Goal: Communication & Community: Answer question/provide support

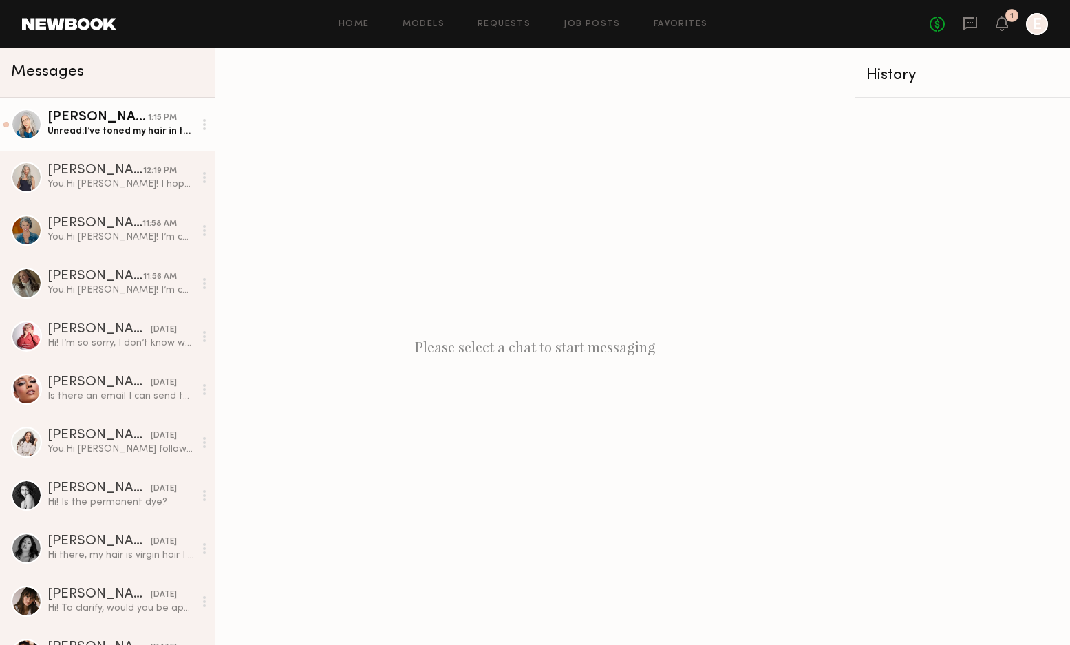
click at [94, 135] on div "Unread: I’ve toned my hair in the past myself to cut the brassiness and to brig…" at bounding box center [120, 131] width 147 height 13
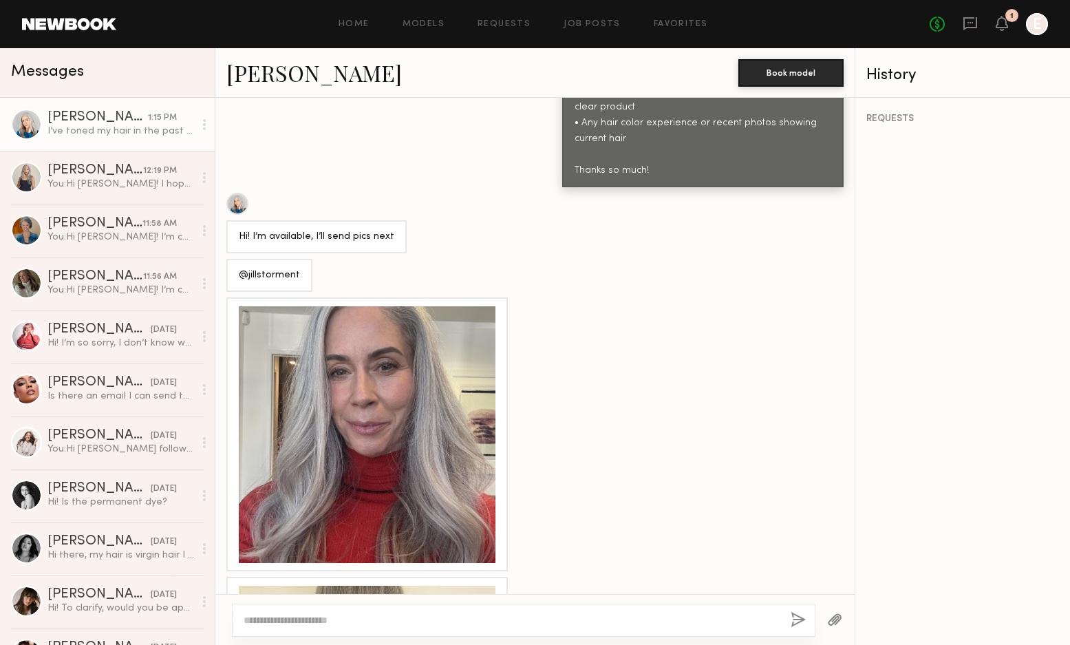
scroll to position [943, 0]
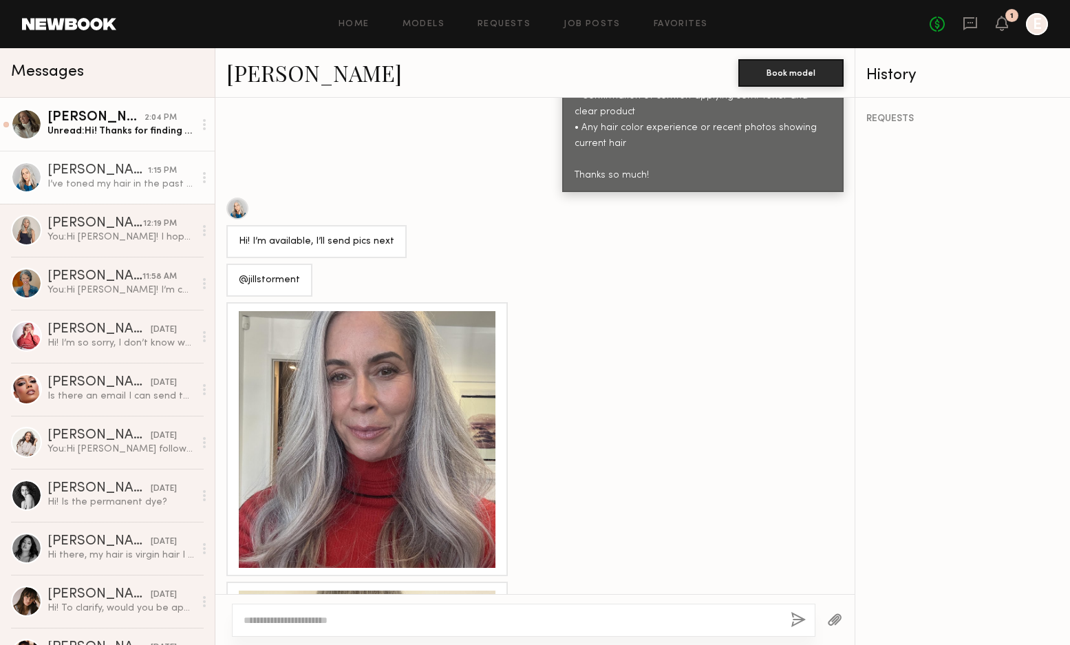
click at [129, 127] on div "Unread: Hi! Thanks for finding me! Can you tell me more about the product to be…" at bounding box center [120, 131] width 147 height 13
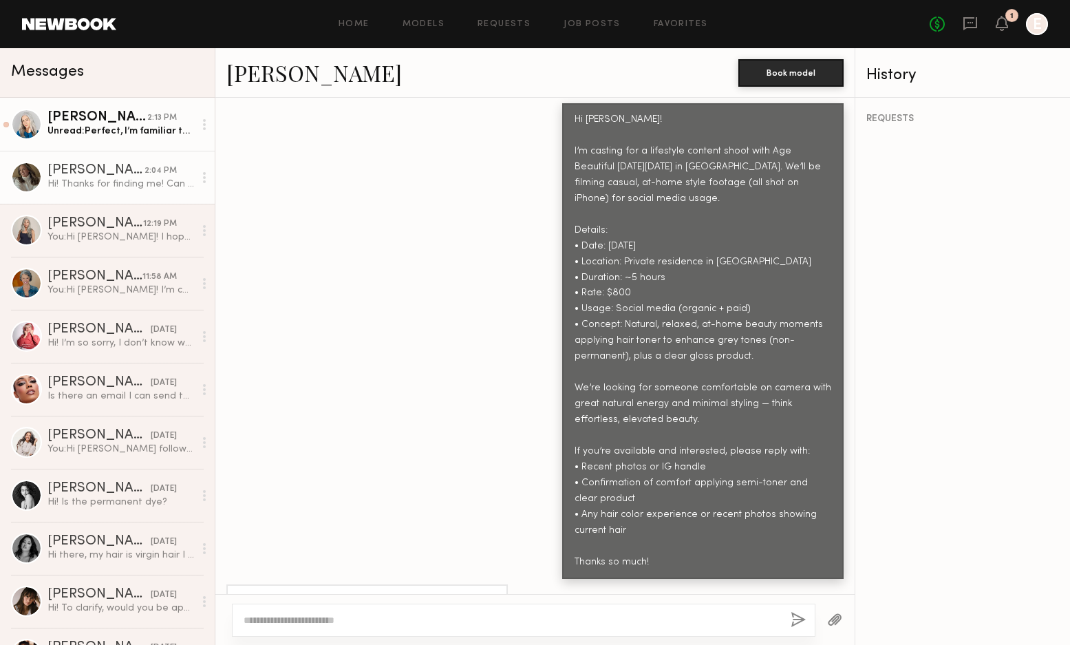
click at [131, 135] on div "Unread: Perfect, I’m familiar then:)" at bounding box center [120, 131] width 147 height 13
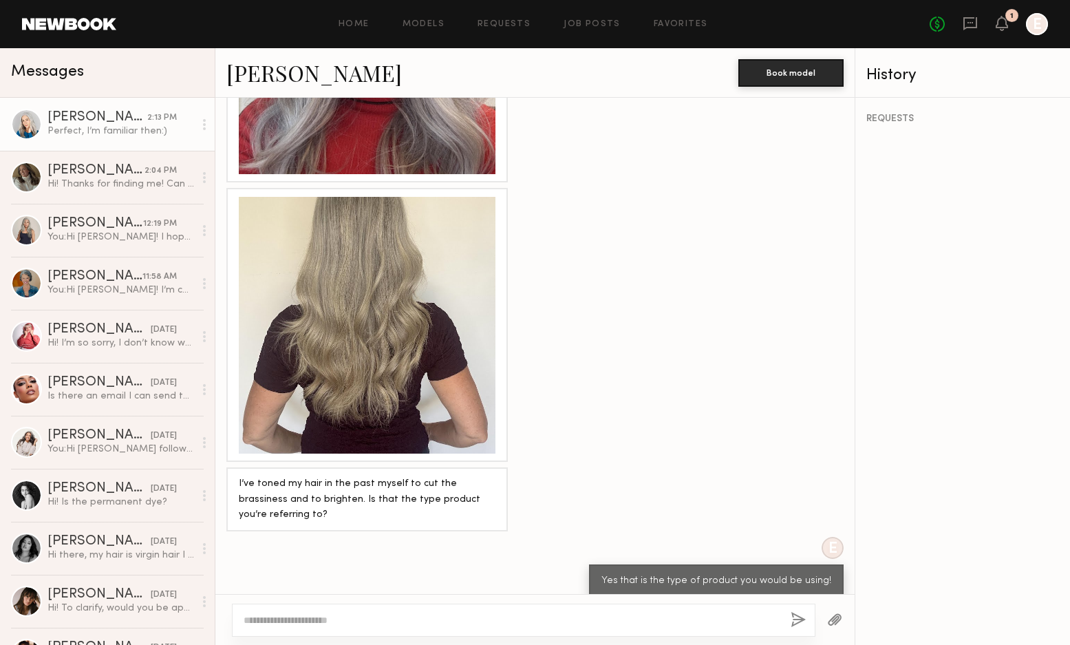
scroll to position [753, 0]
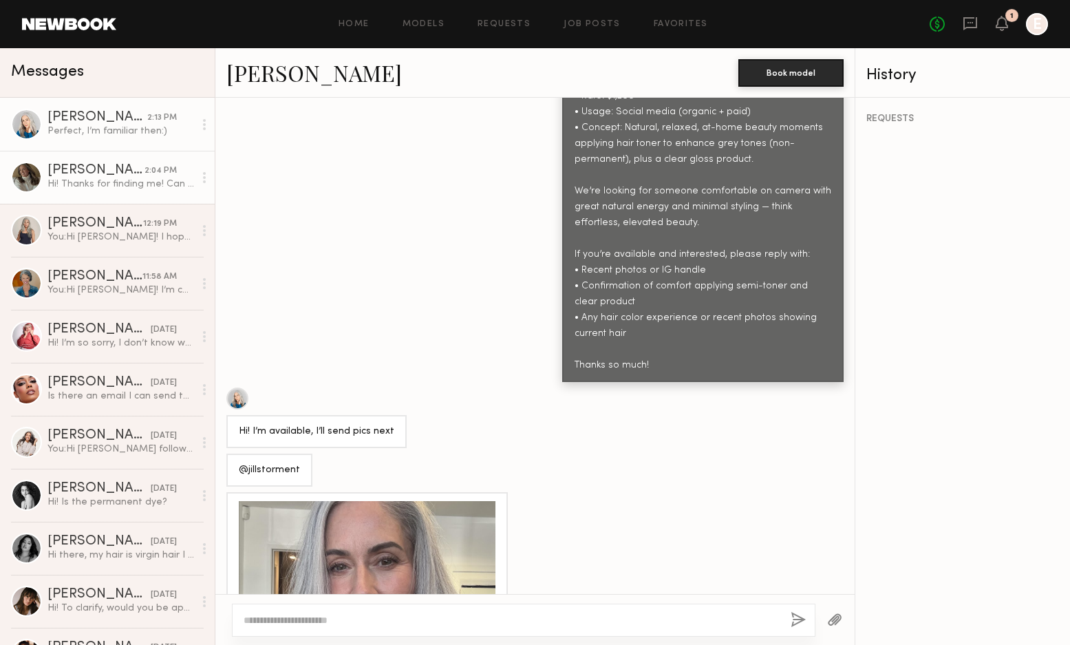
click at [100, 171] on div "Alexis K." at bounding box center [95, 171] width 97 height 14
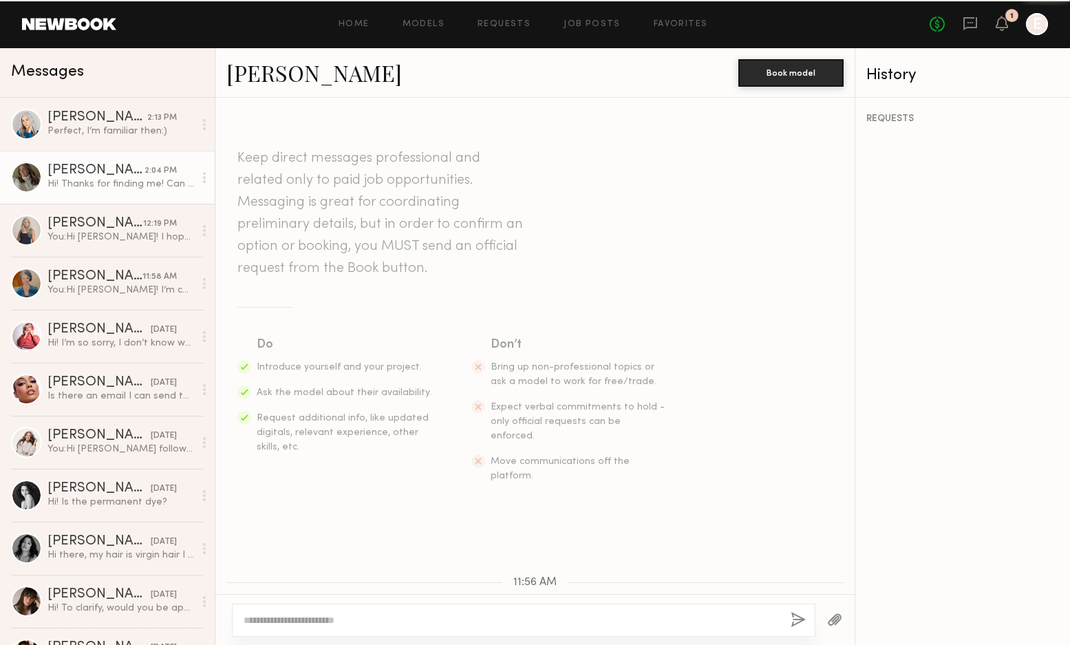
scroll to position [557, 0]
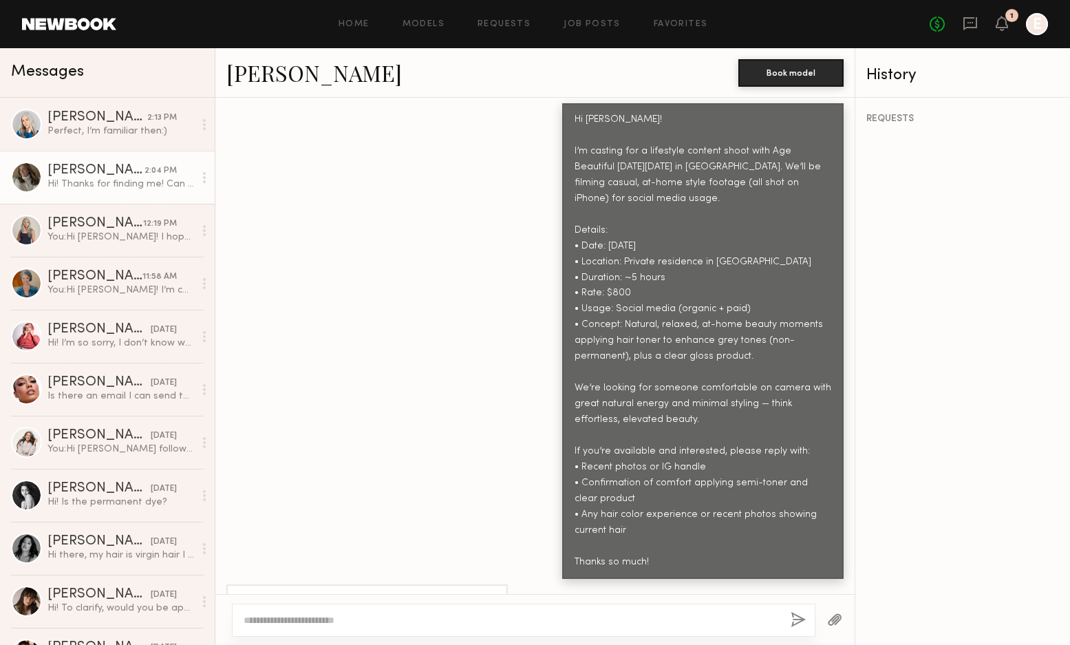
click at [308, 624] on textarea at bounding box center [512, 620] width 536 height 14
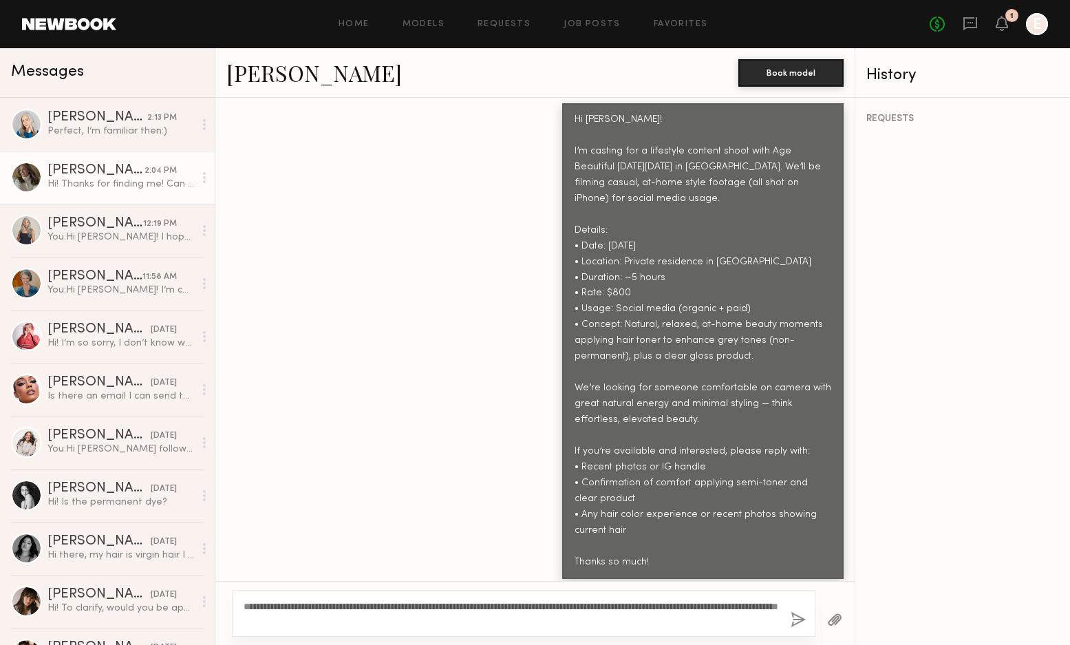
click at [257, 605] on textarea "**********" at bounding box center [512, 613] width 536 height 28
drag, startPoint x: 266, startPoint y: 605, endPoint x: 220, endPoint y: 603, distance: 45.5
click at [220, 603] on div "**********" at bounding box center [534, 613] width 639 height 64
click at [444, 608] on textarea "**********" at bounding box center [512, 613] width 536 height 28
click at [544, 618] on textarea "**********" at bounding box center [512, 613] width 536 height 28
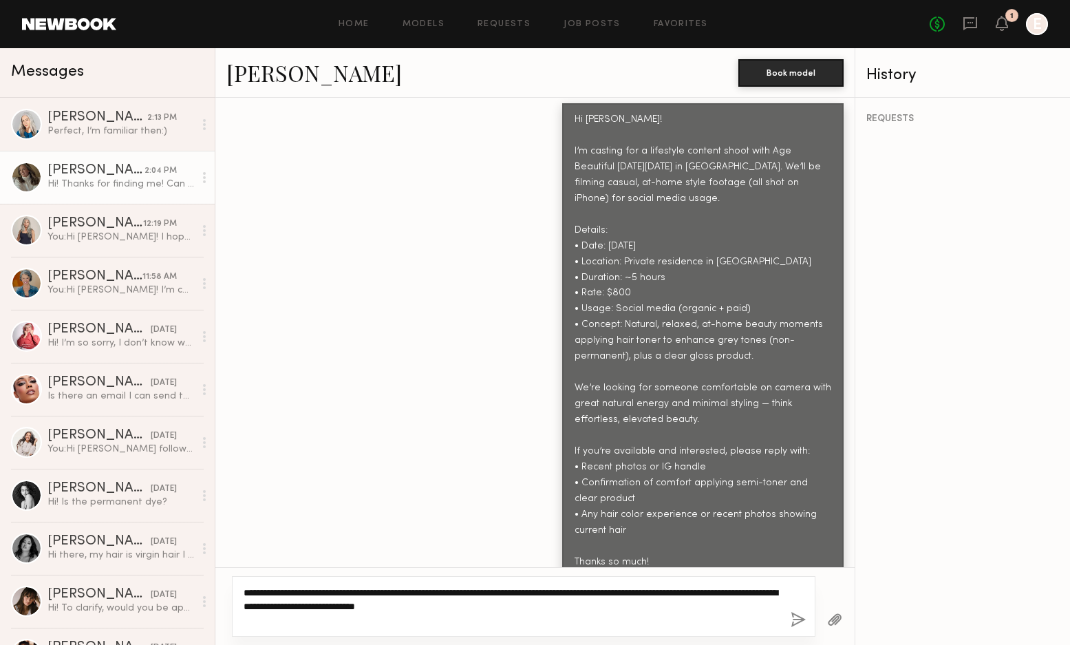
type textarea "**********"
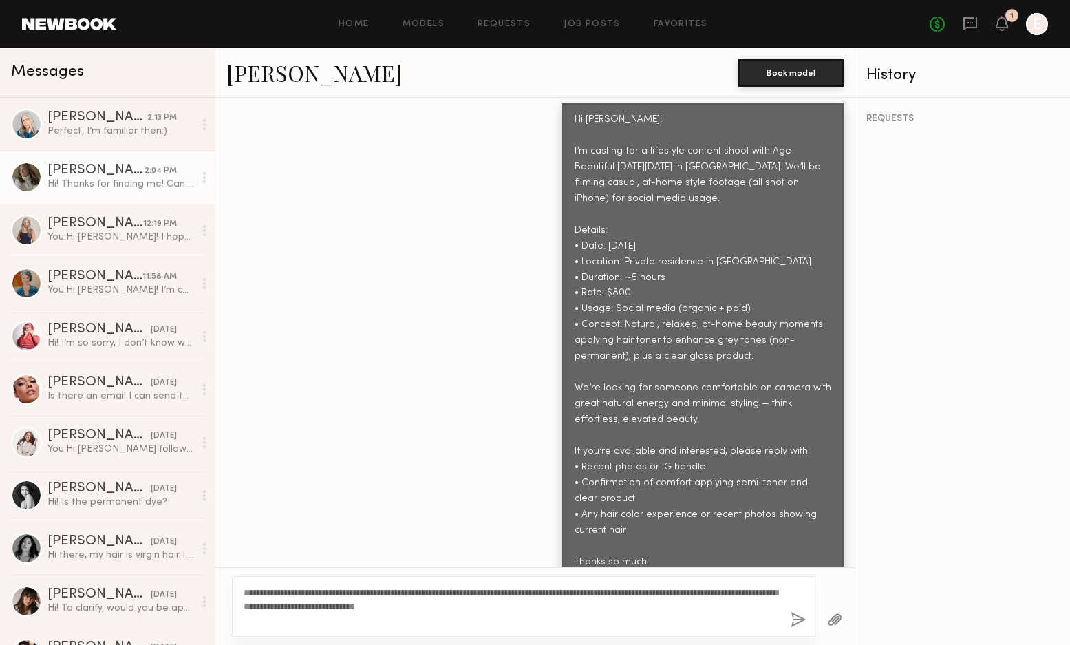
click at [794, 618] on button "button" at bounding box center [798, 620] width 15 height 17
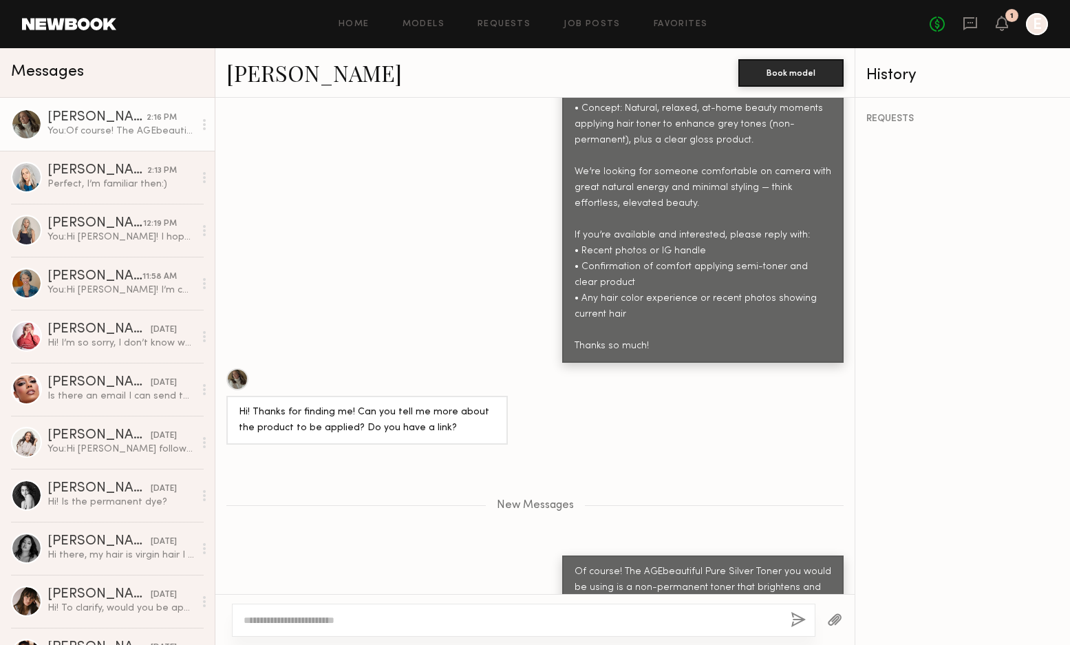
scroll to position [0, 0]
click at [141, 181] on div "Perfect, I’m familiar then:)" at bounding box center [120, 184] width 147 height 13
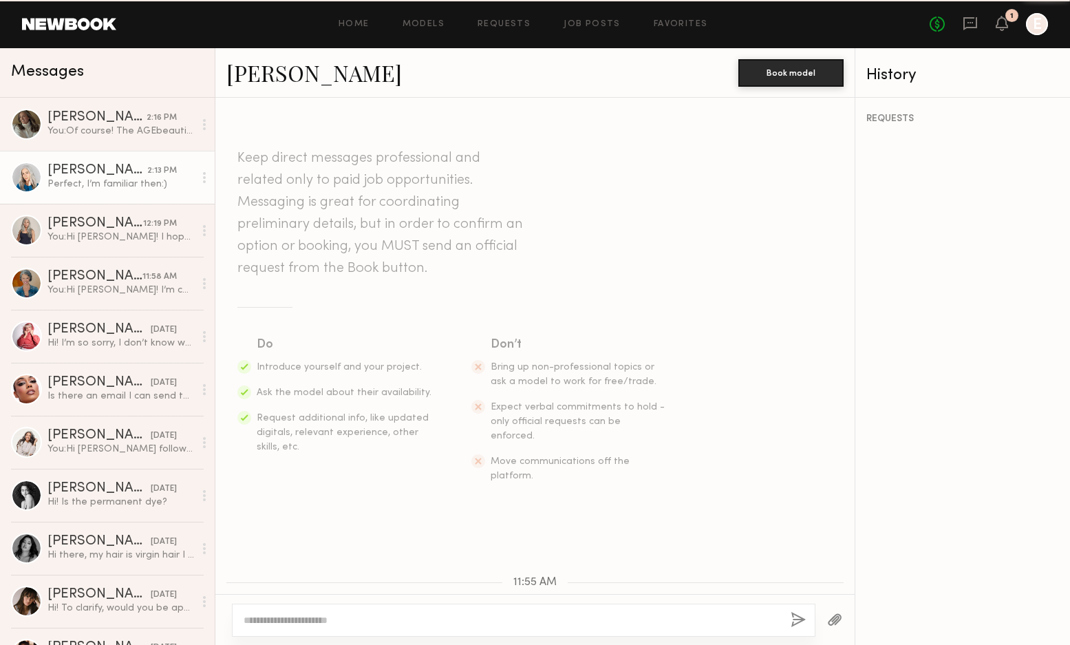
scroll to position [1337, 0]
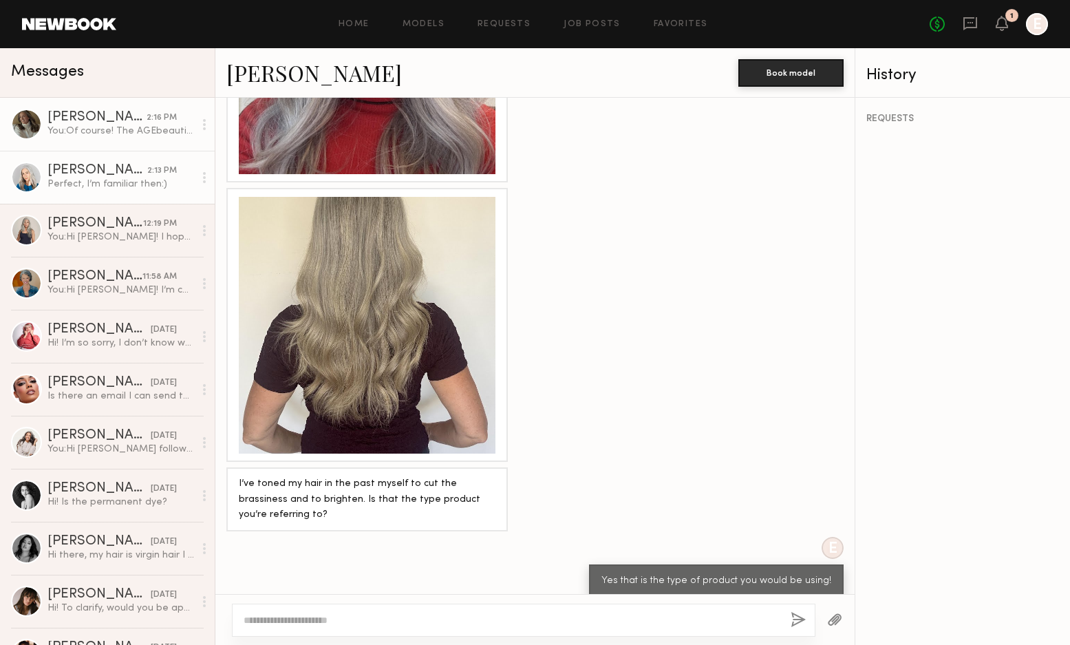
click at [134, 123] on div "Alexis K." at bounding box center [96, 118] width 99 height 14
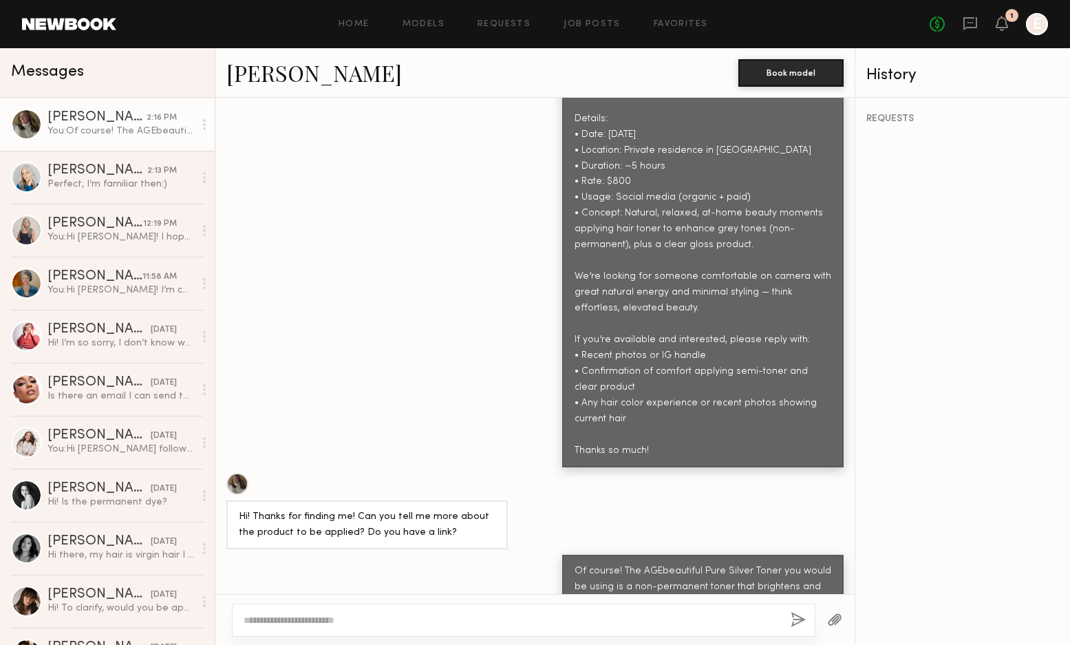
scroll to position [667, 0]
click at [83, 161] on link "Jill S. 2:13 PM Perfect, I’m familiar then:)" at bounding box center [107, 177] width 215 height 53
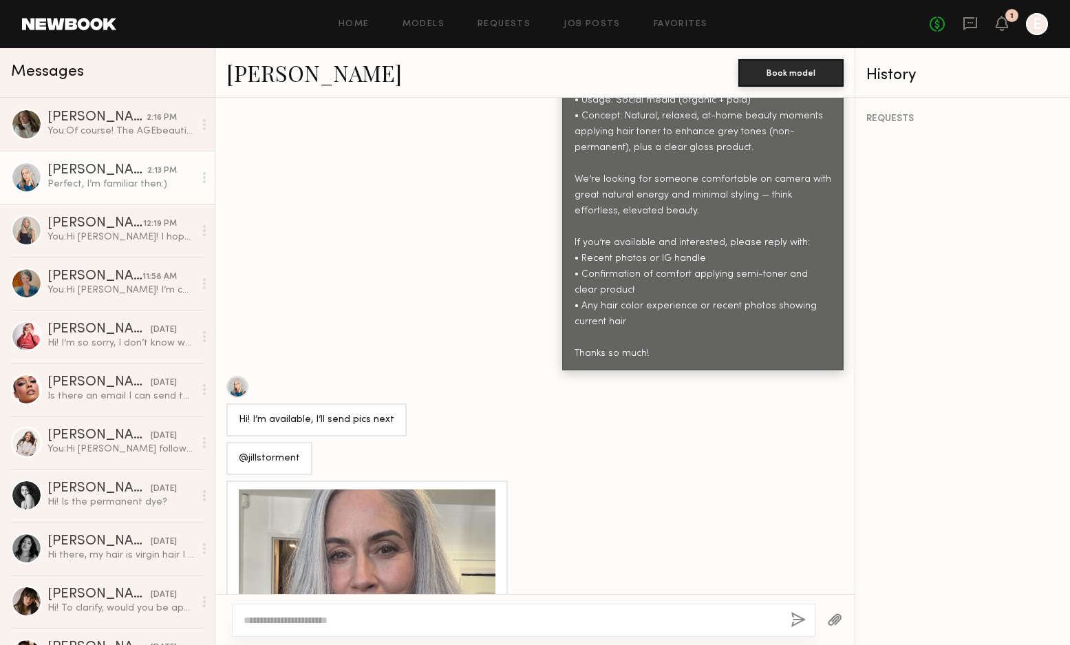
scroll to position [766, 0]
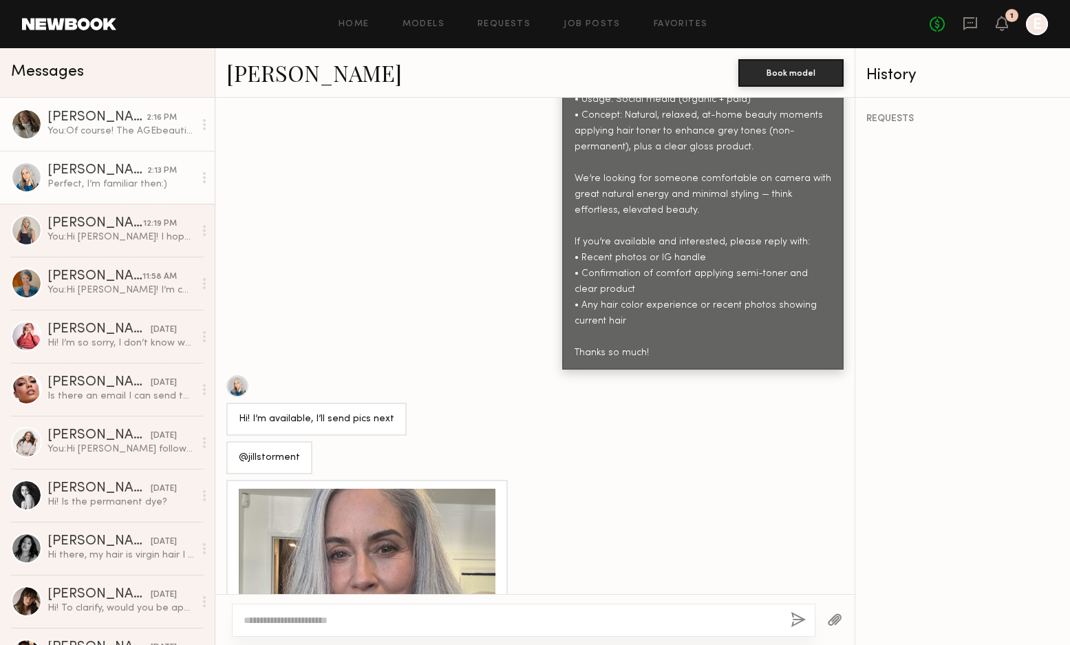
click at [105, 131] on div "You: Of course! The AGEbeautiful Pure Silver Toner you would be using is a non-…" at bounding box center [120, 131] width 147 height 13
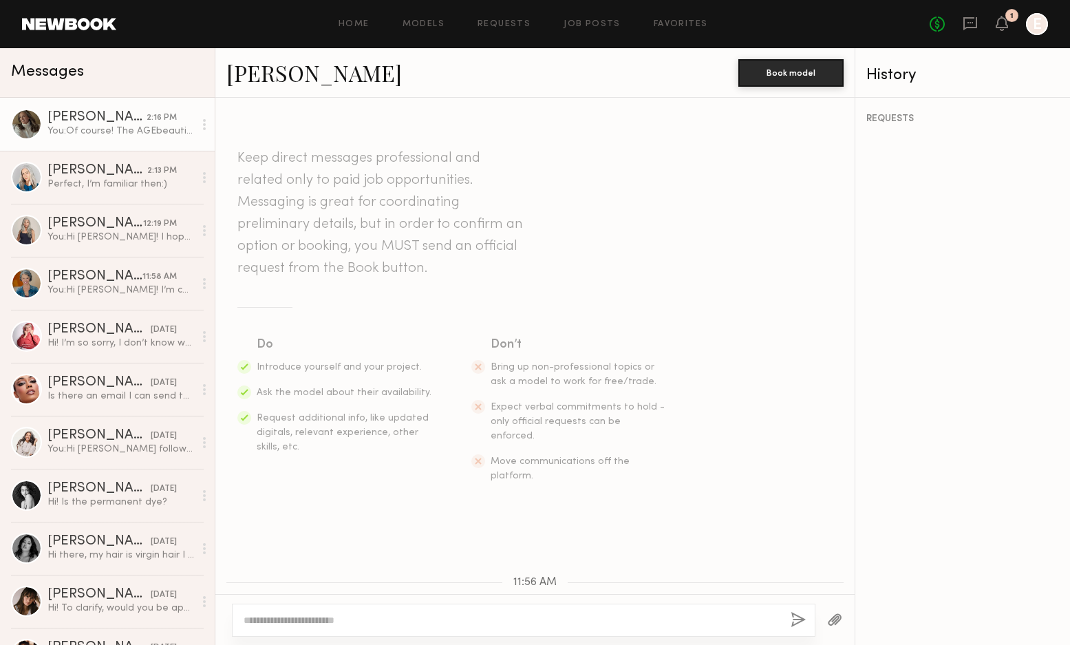
scroll to position [14, 0]
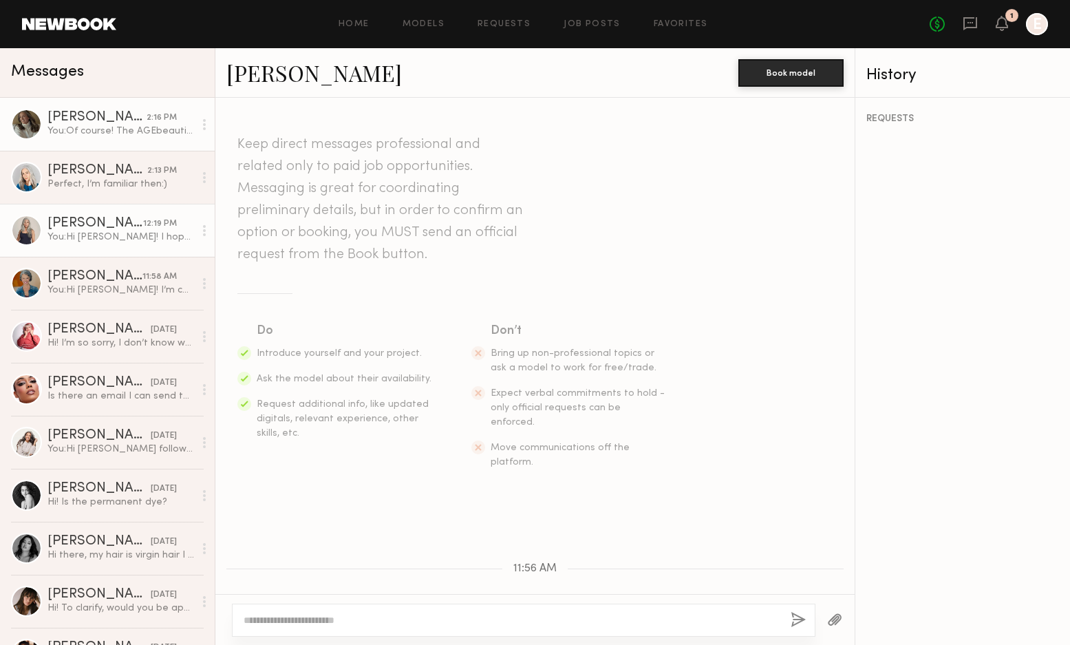
click at [109, 215] on link "Renita G. 12:19 PM You: Hi Renita! I hope all is well! I wanted to reach back o…" at bounding box center [107, 230] width 215 height 53
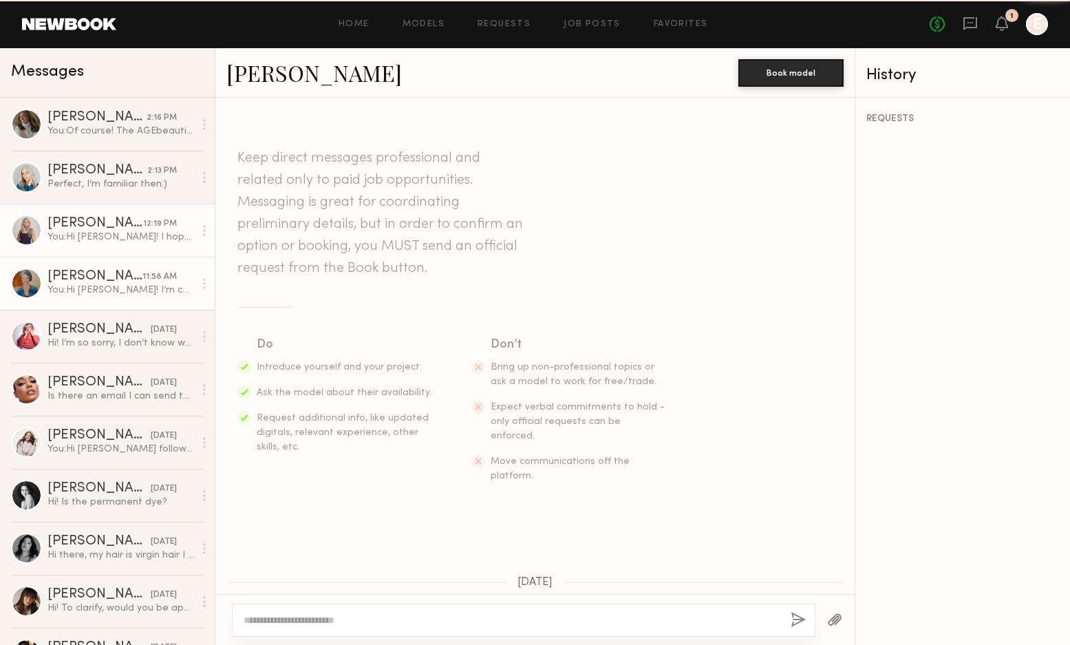
scroll to position [1724, 0]
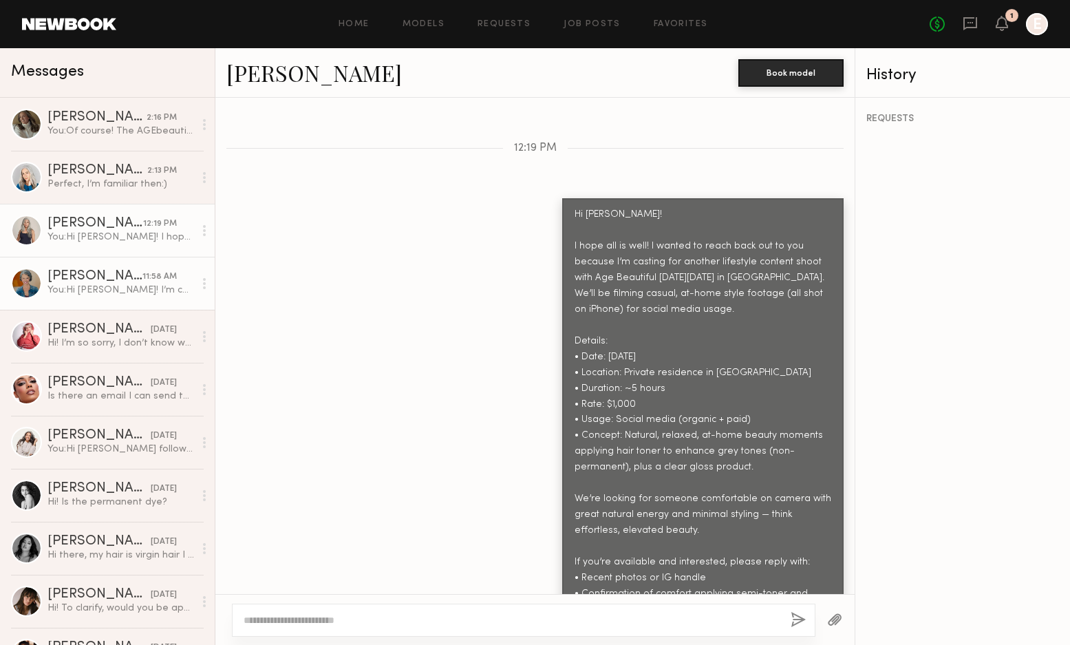
click at [96, 268] on link "Renee P. 11:58 AM You: Hi Renee! I’m casting for a lifestyle content shoot with…" at bounding box center [107, 283] width 215 height 53
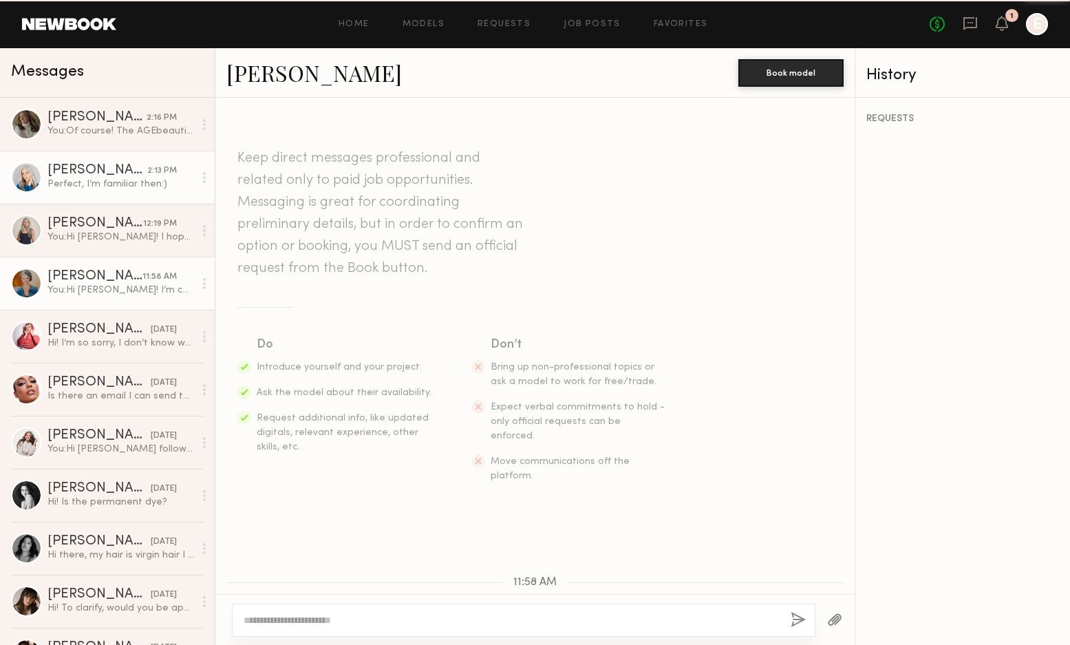
scroll to position [504, 0]
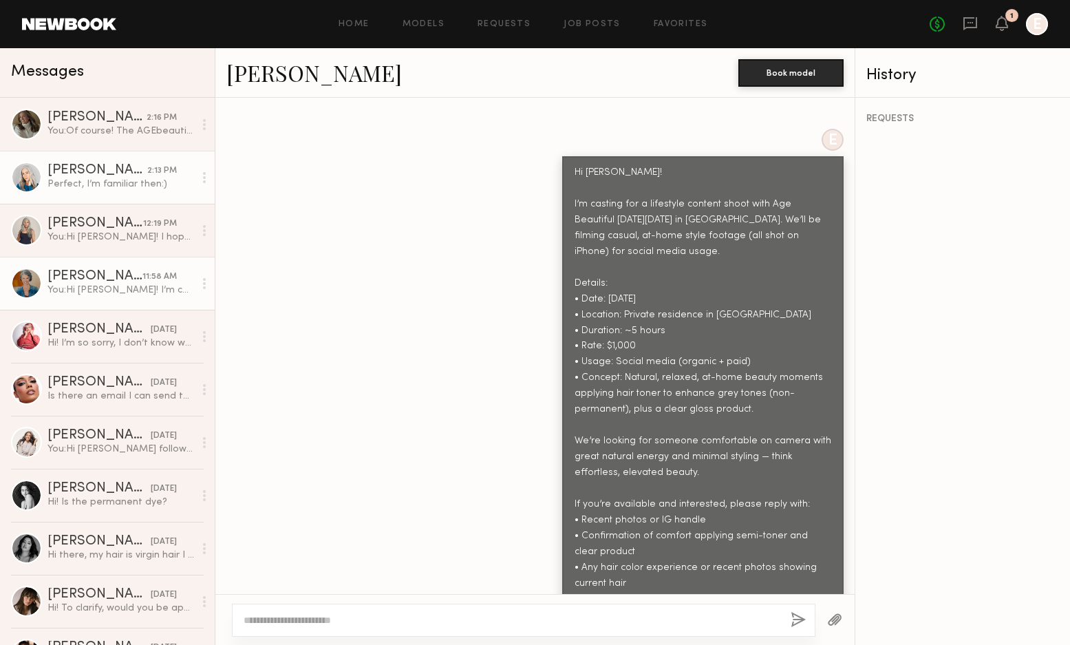
click at [94, 179] on div "Perfect, I’m familiar then:)" at bounding box center [120, 184] width 147 height 13
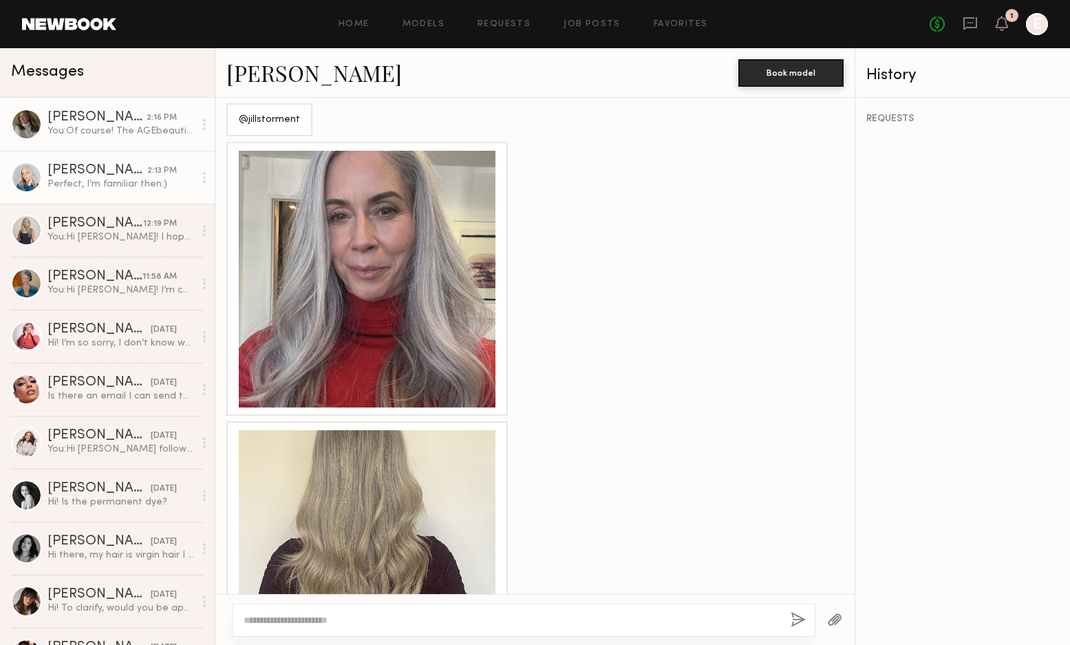
click at [148, 140] on link "Alexis K. 2:16 PM You: Of course! The AGEbeautiful Pure Silver Toner you would …" at bounding box center [107, 124] width 215 height 53
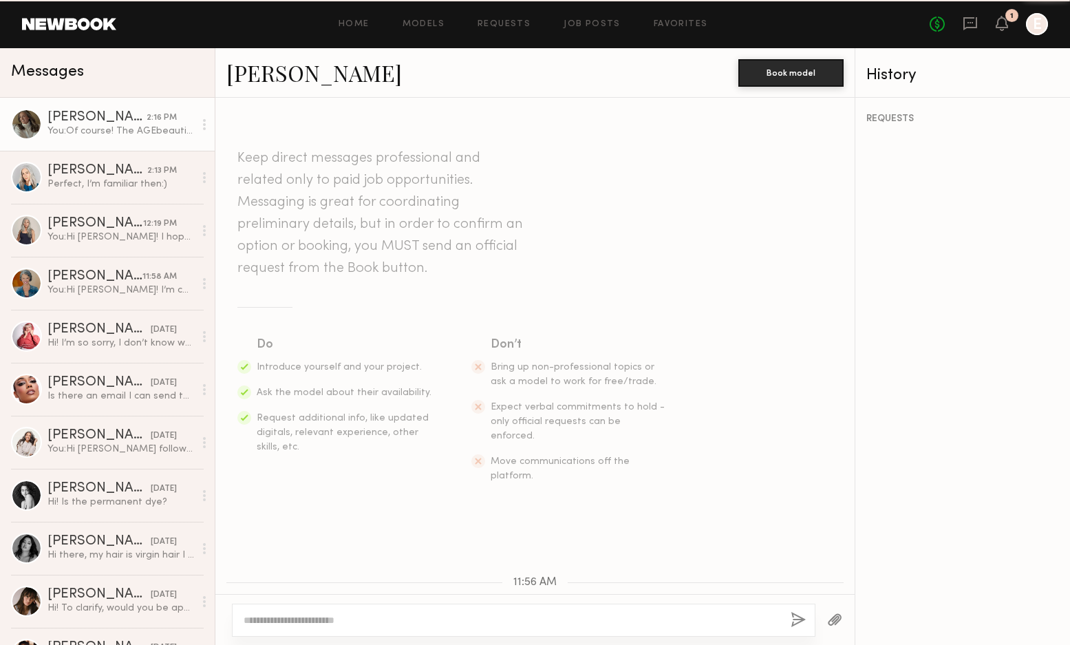
scroll to position [667, 0]
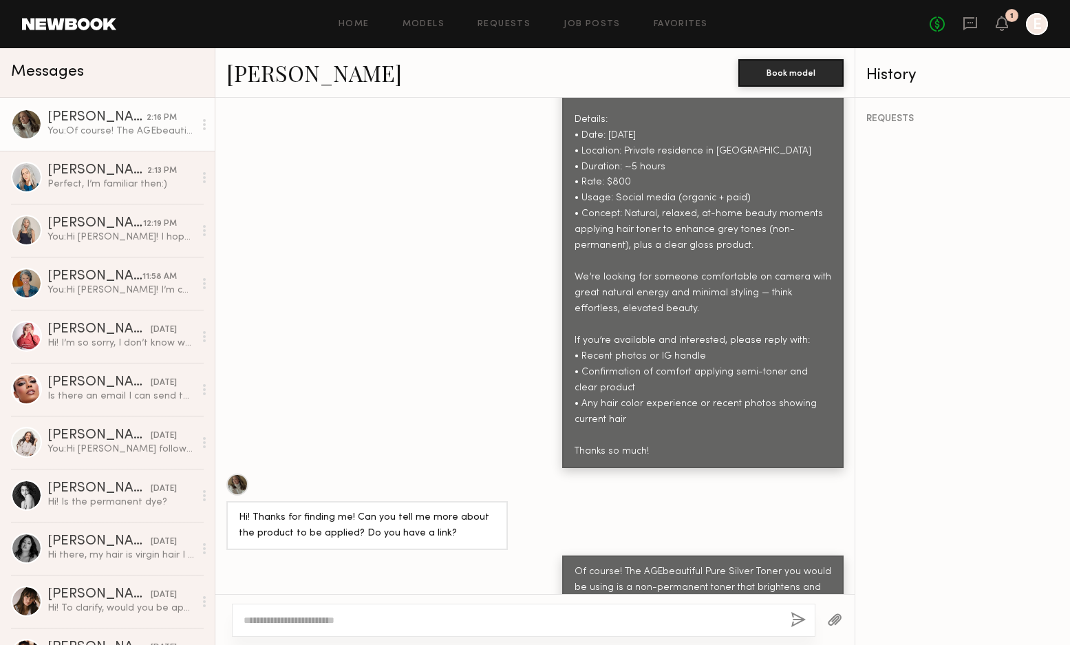
click at [255, 76] on link "Alexis K." at bounding box center [313, 73] width 175 height 30
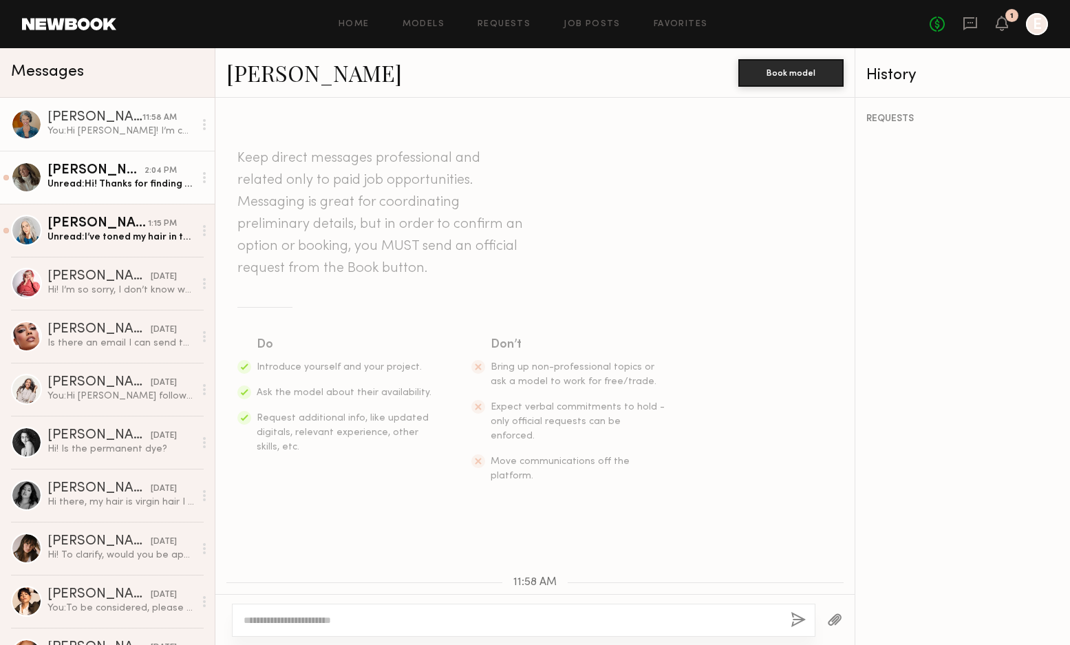
scroll to position [504, 0]
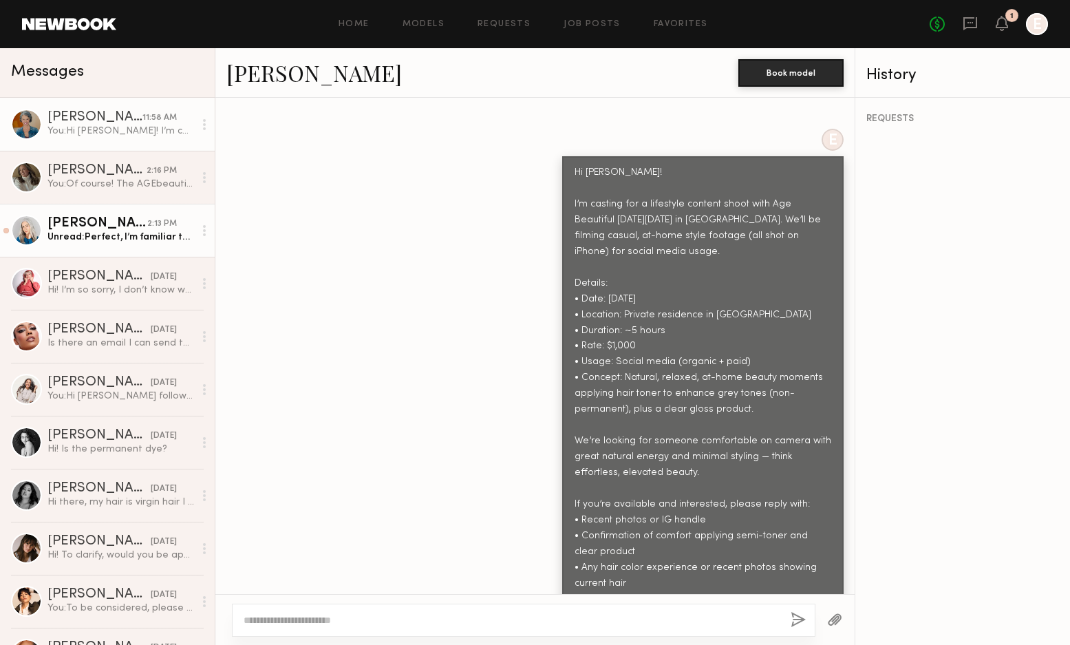
click at [127, 233] on div "Unread: Perfect, I’m familiar then:)" at bounding box center [120, 236] width 147 height 13
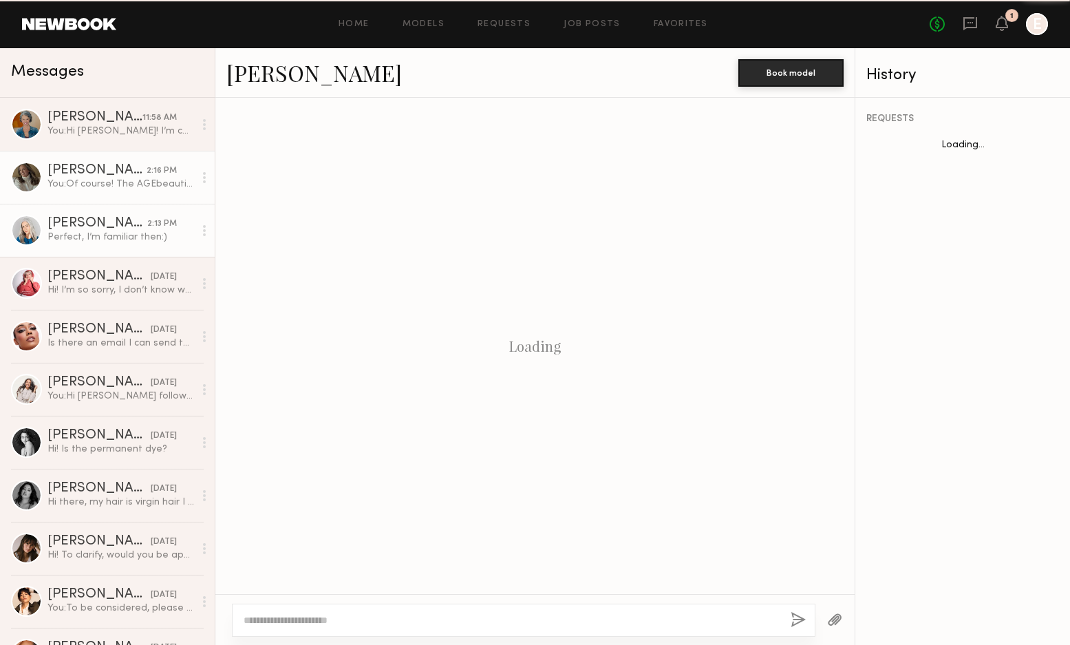
scroll to position [1337, 0]
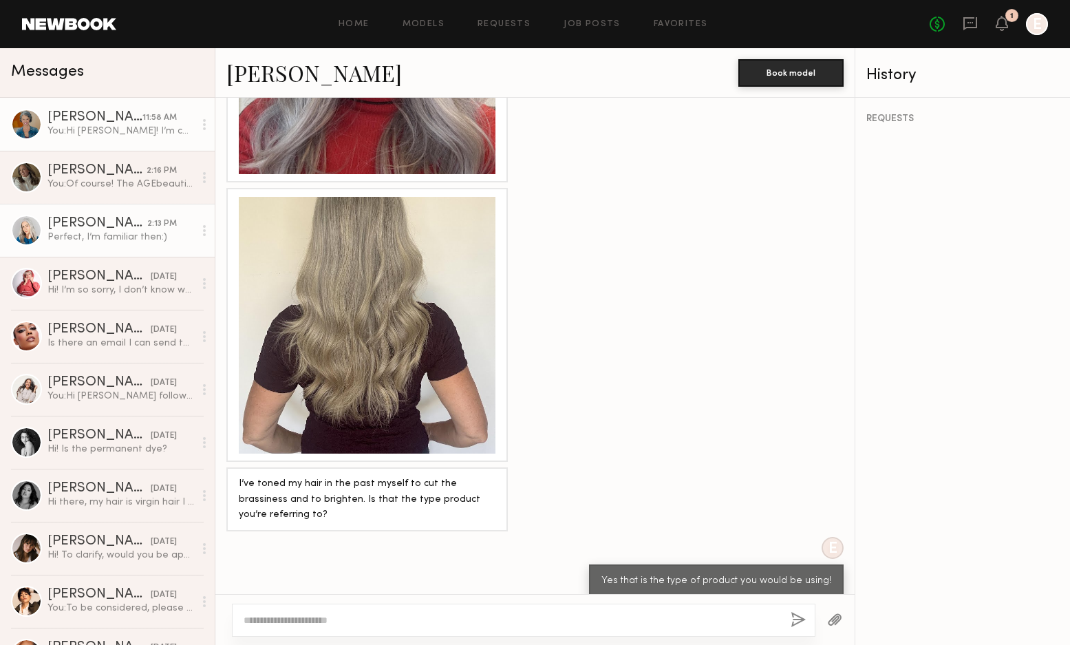
click at [118, 126] on div "You: Hi Renee! I’m casting for a lifestyle content shoot with Age Beautiful on …" at bounding box center [120, 131] width 147 height 13
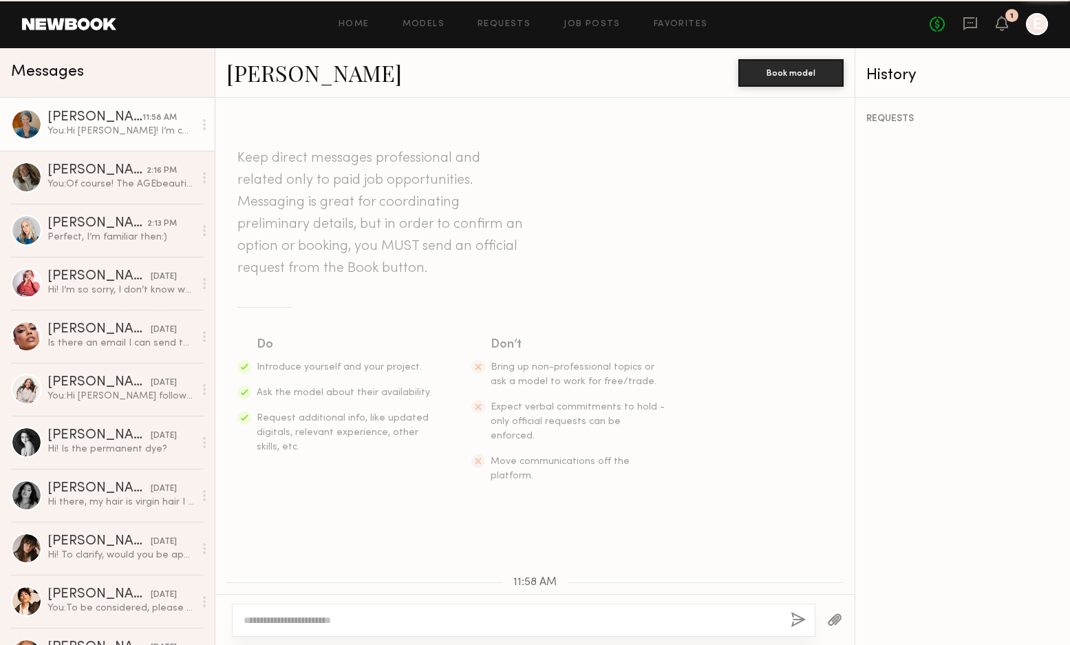
scroll to position [504, 0]
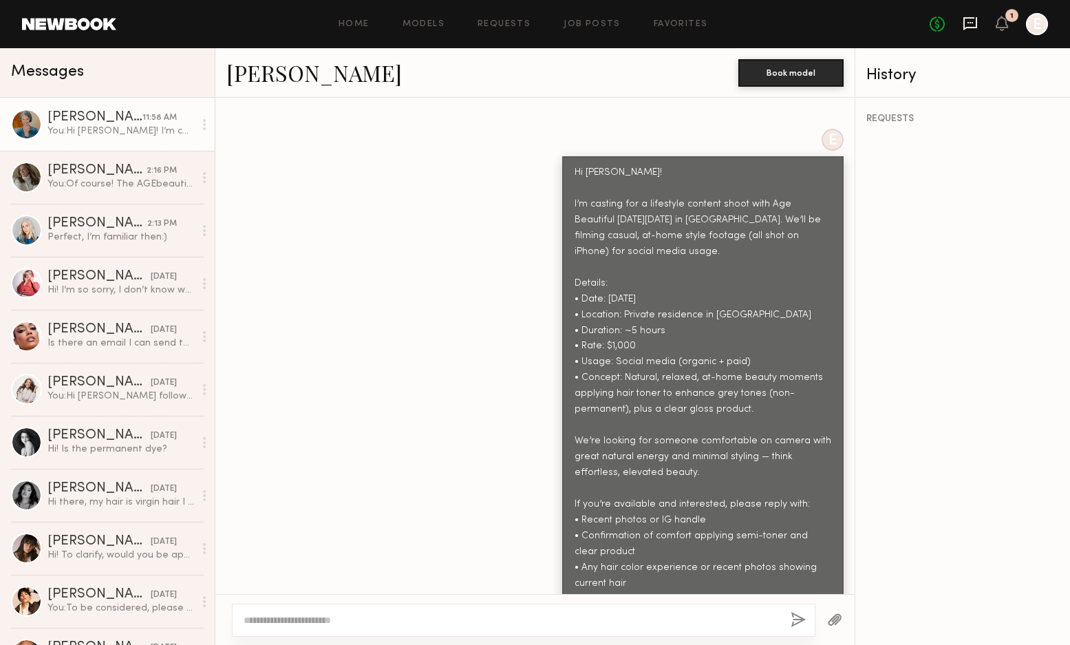
click at [971, 21] on icon at bounding box center [970, 23] width 15 height 15
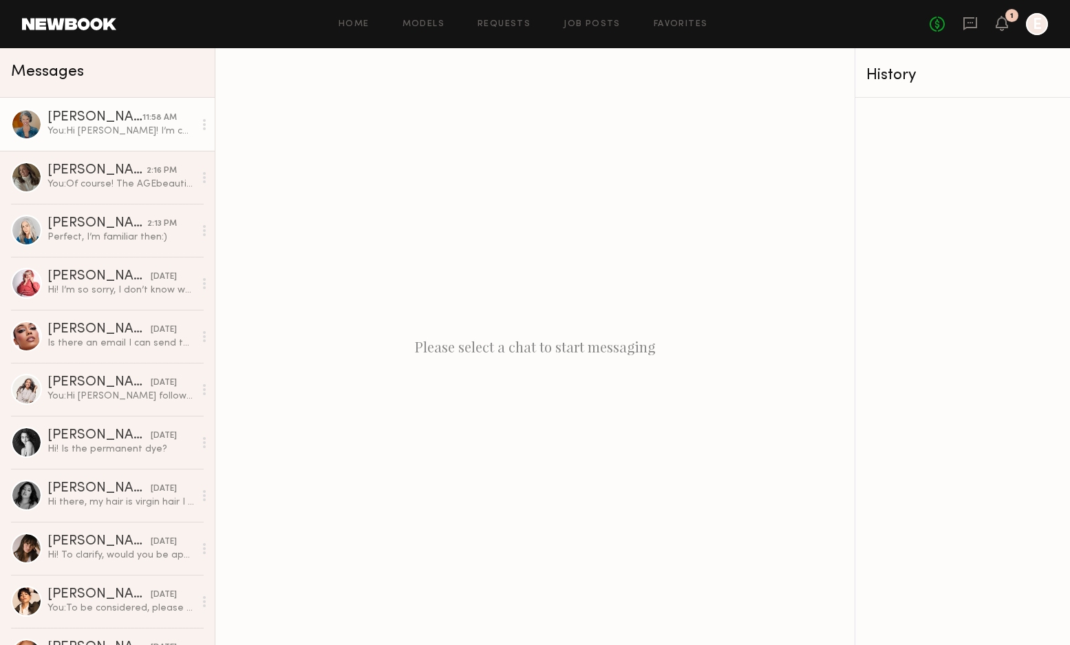
click at [84, 123] on div "Renee P." at bounding box center [94, 118] width 95 height 14
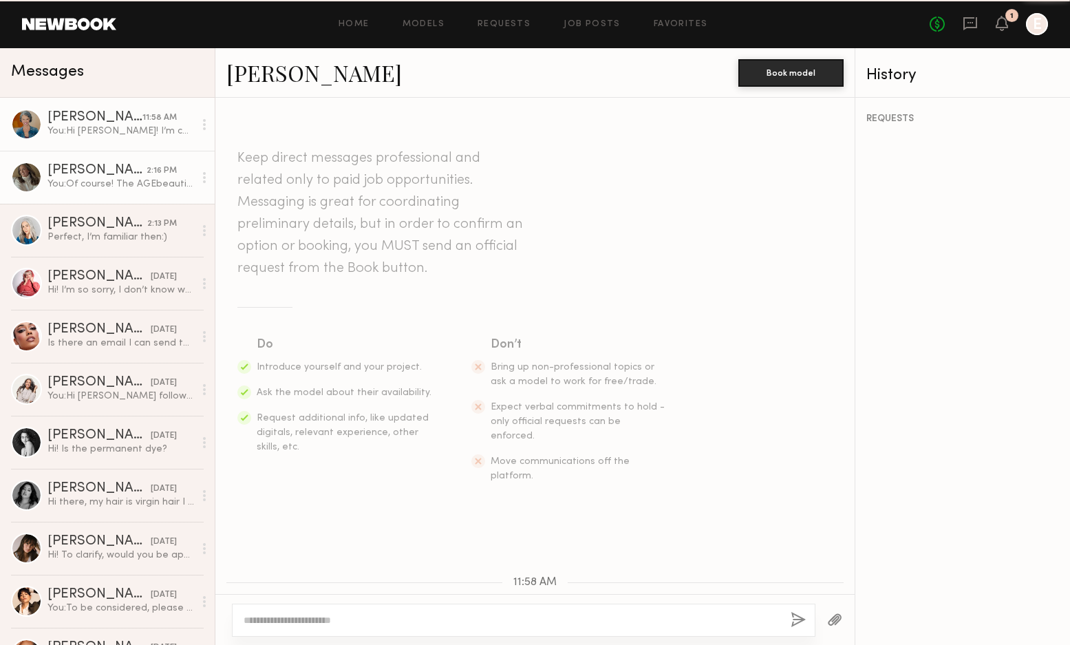
scroll to position [504, 0]
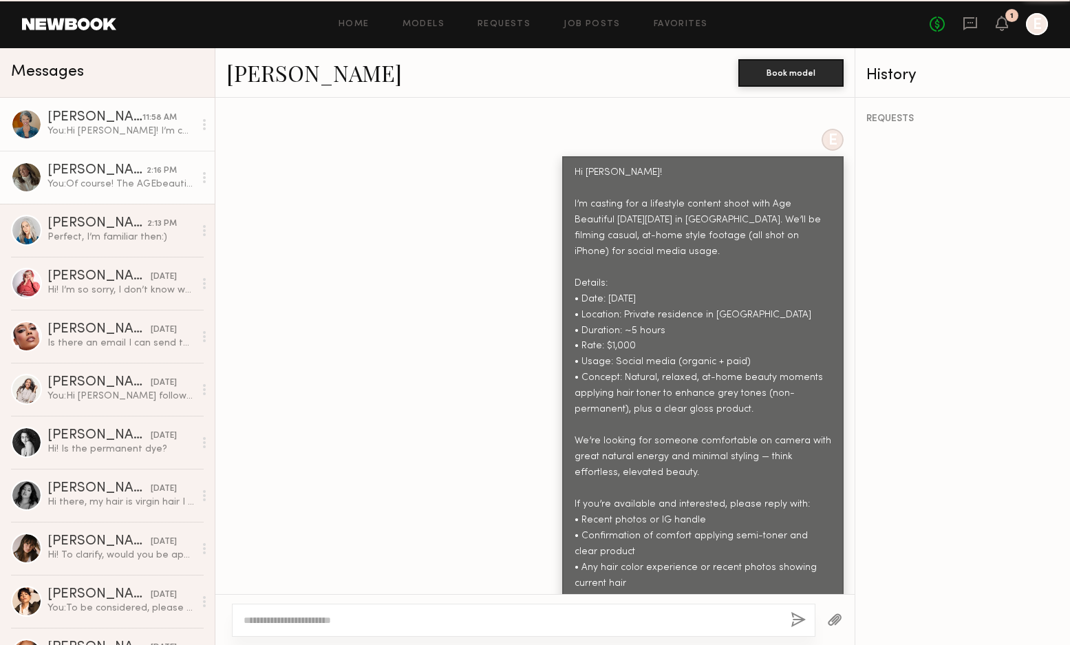
click at [84, 172] on div "Alexis K." at bounding box center [96, 171] width 99 height 14
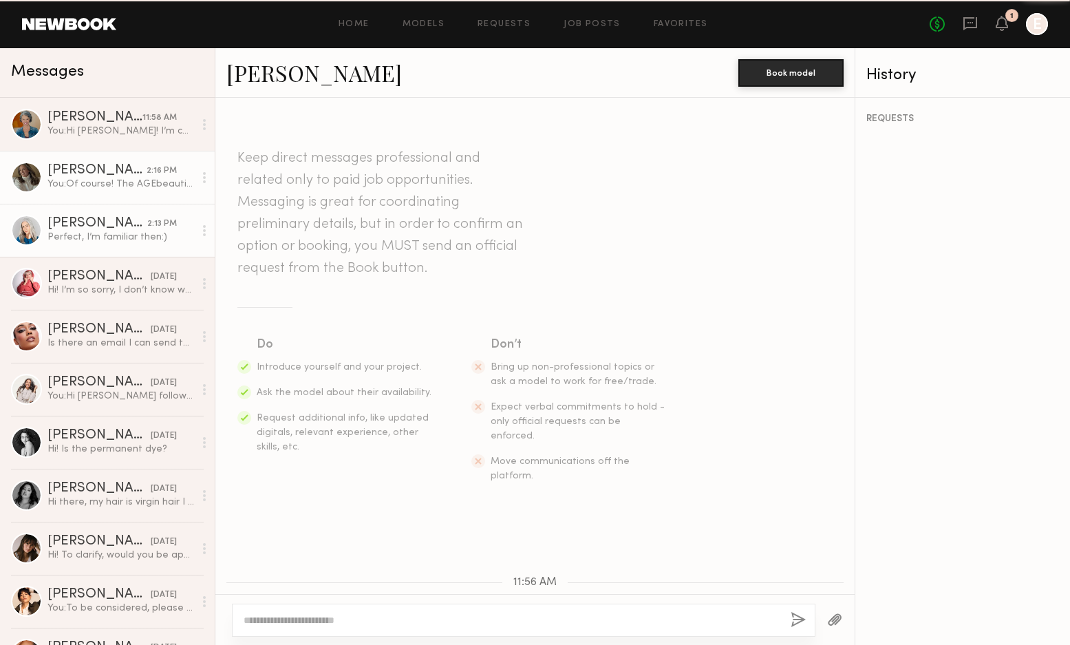
scroll to position [667, 0]
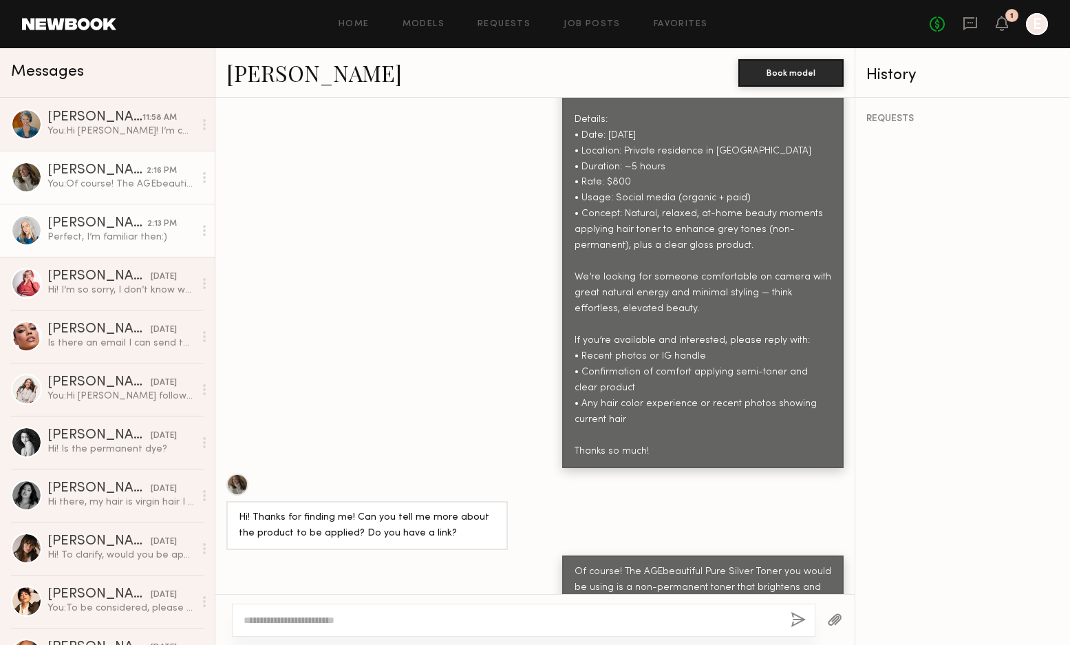
click at [96, 223] on div "Jill S." at bounding box center [97, 224] width 100 height 14
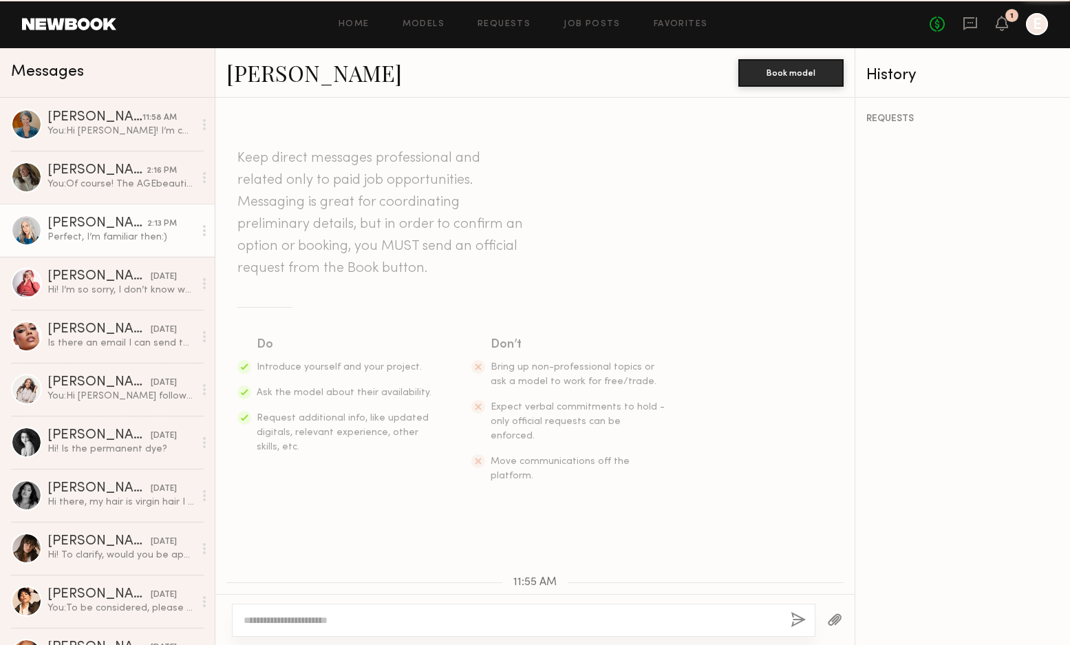
scroll to position [1337, 0]
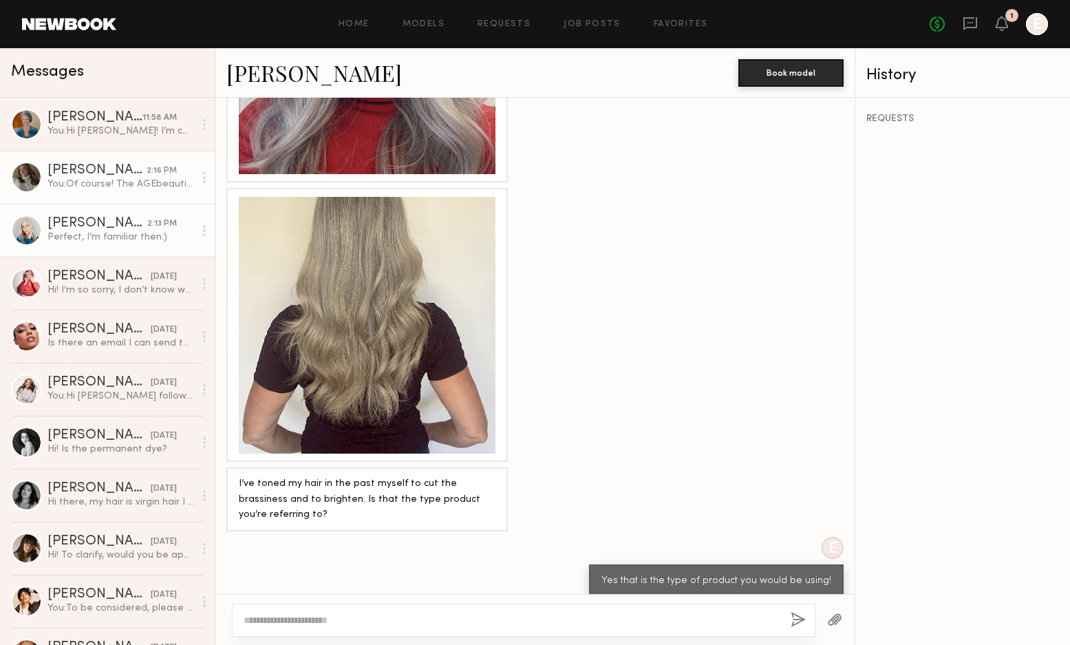
click at [100, 190] on div "You: Of course! The AGEbeautiful Pure Silver Toner you would be using is a non-…" at bounding box center [120, 184] width 147 height 13
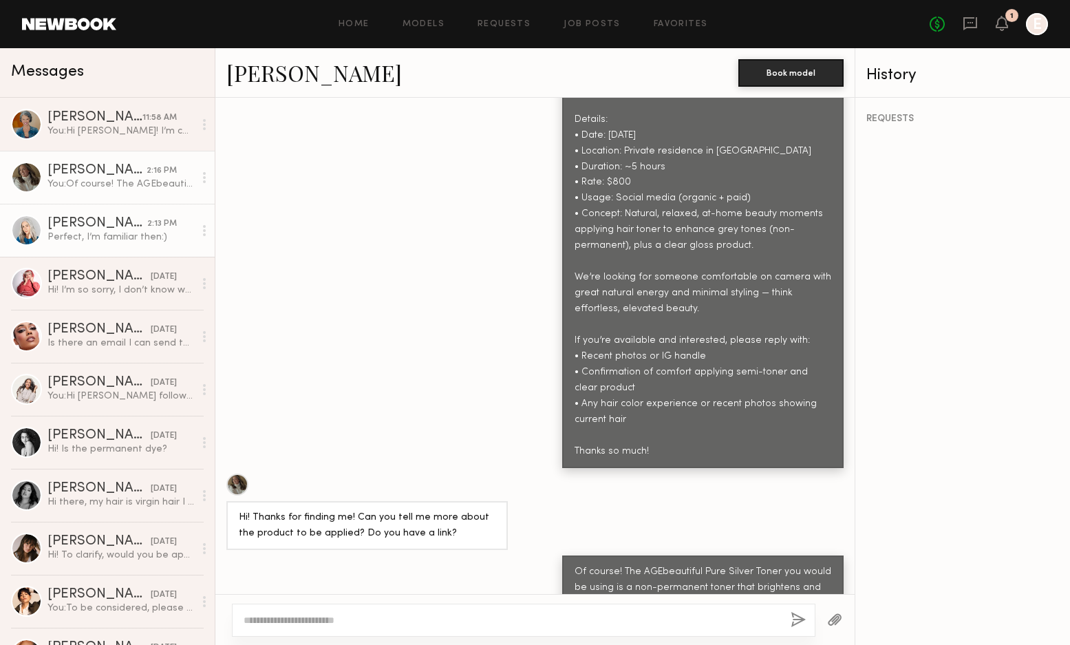
click at [116, 232] on div "Perfect, I’m familiar then:)" at bounding box center [120, 236] width 147 height 13
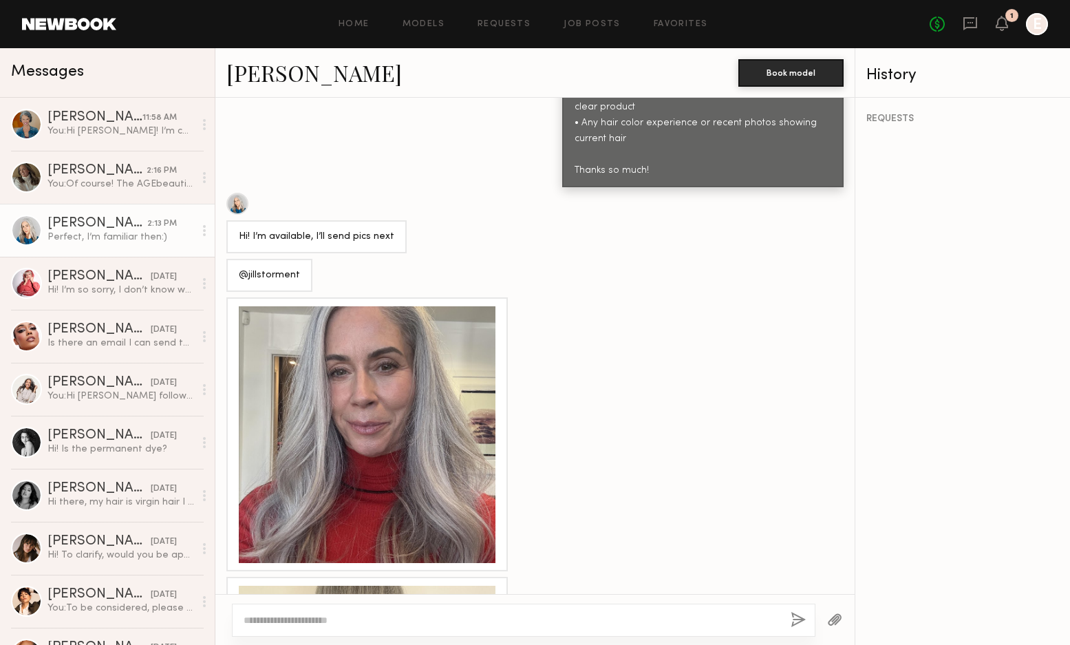
scroll to position [949, 0]
click at [266, 67] on link "Jill S." at bounding box center [313, 73] width 175 height 30
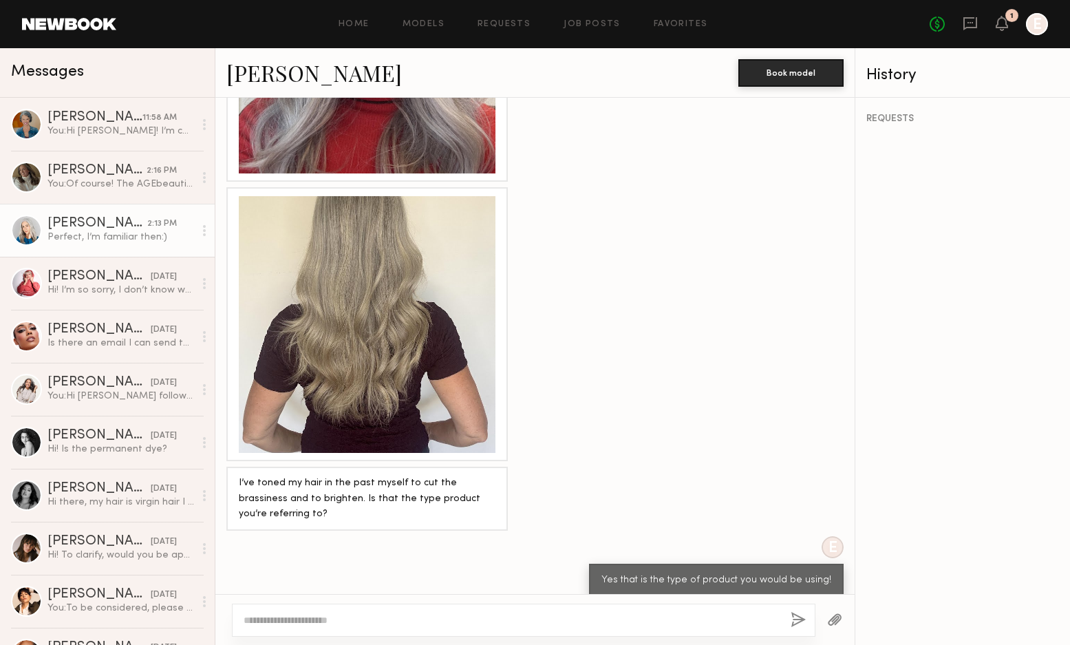
scroll to position [1337, 0]
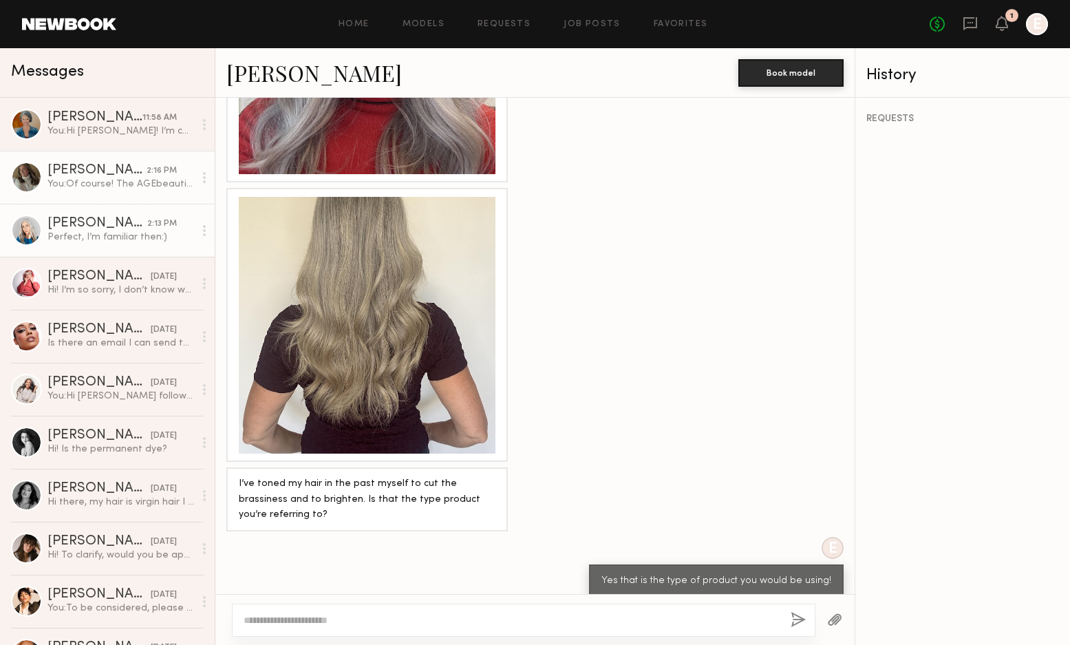
click at [144, 185] on div "You: Of course! The AGEbeautiful Pure Silver Toner you would be using is a non-…" at bounding box center [120, 184] width 147 height 13
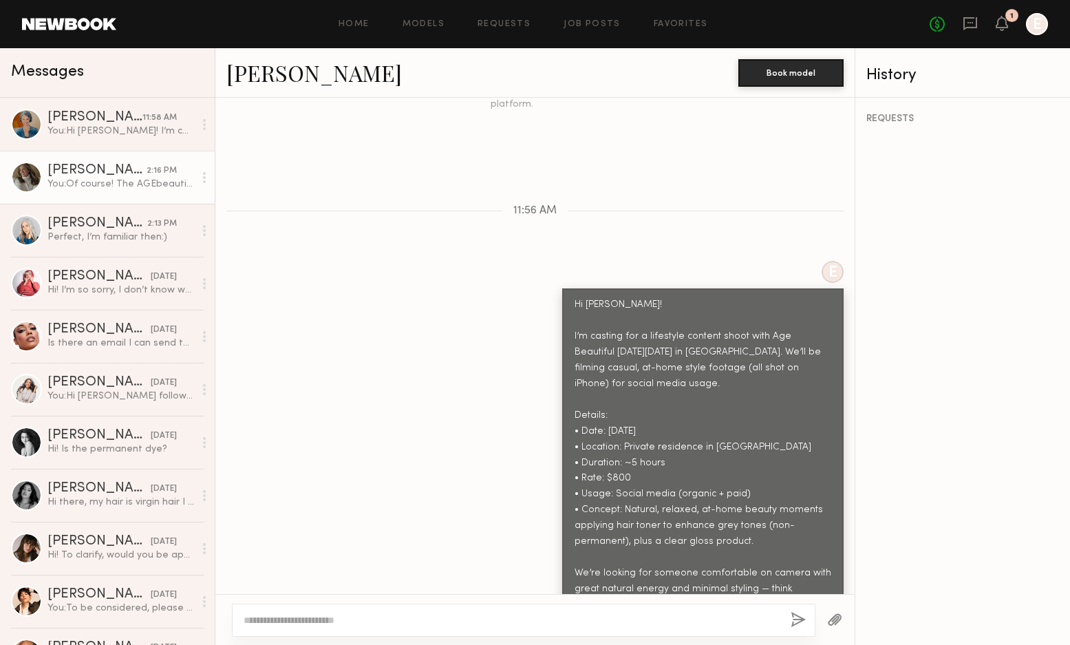
scroll to position [358, 0]
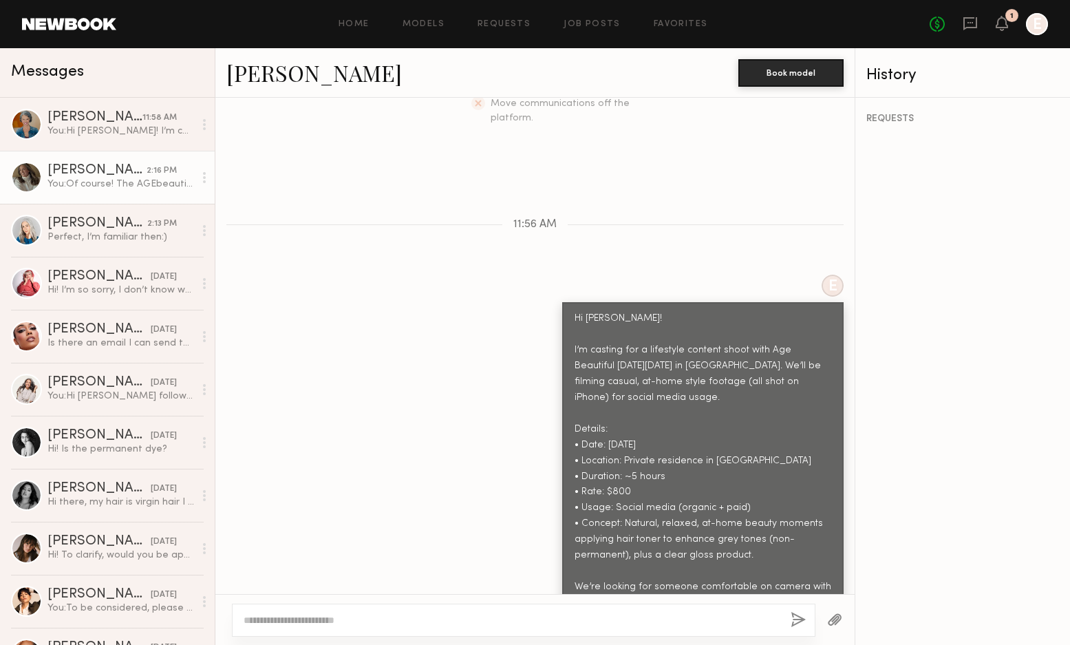
click at [272, 78] on link "Alexis K." at bounding box center [313, 73] width 175 height 30
click at [105, 117] on div "Renee P." at bounding box center [94, 118] width 95 height 14
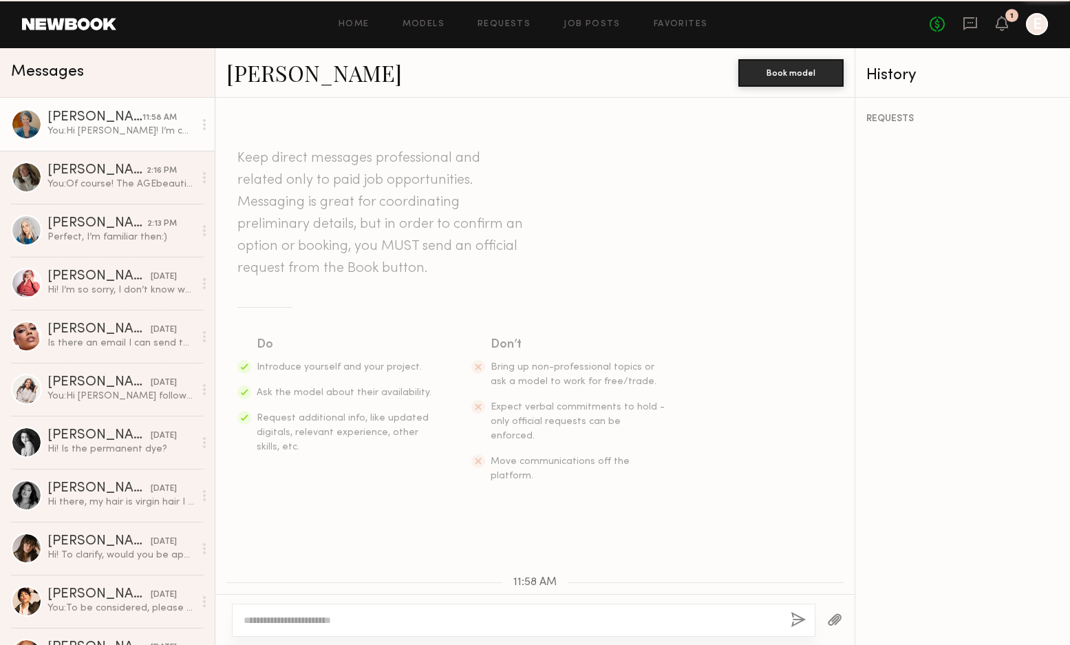
scroll to position [504, 0]
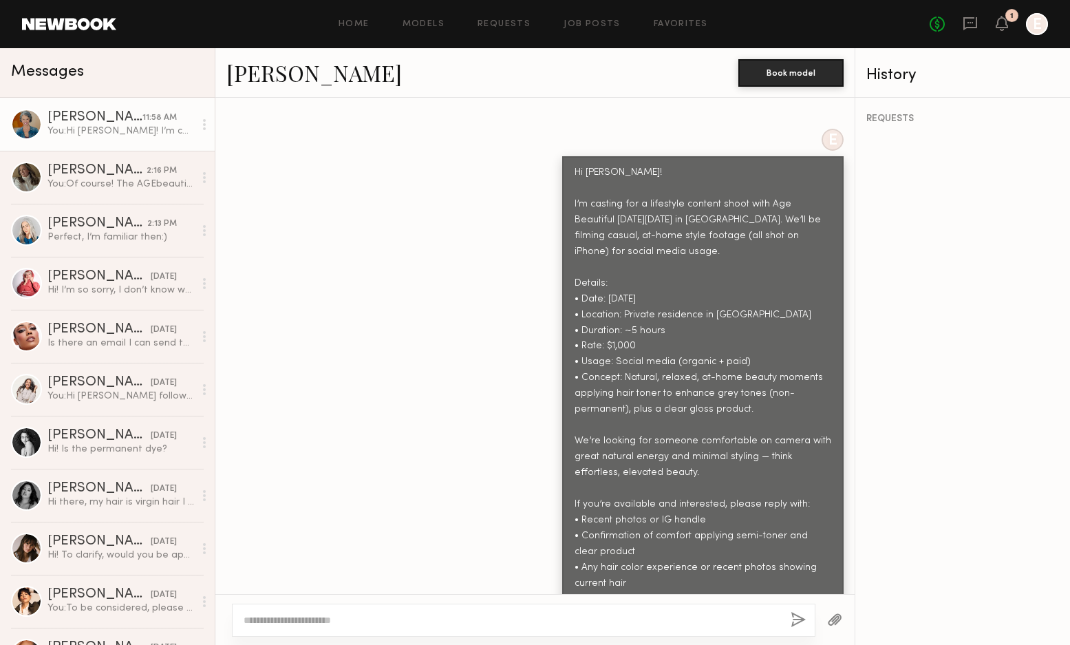
click at [242, 74] on link "Renee P." at bounding box center [313, 73] width 175 height 30
click at [72, 216] on link "Jill S. 2:13 PM Perfect, I’m familiar then:)" at bounding box center [107, 230] width 215 height 53
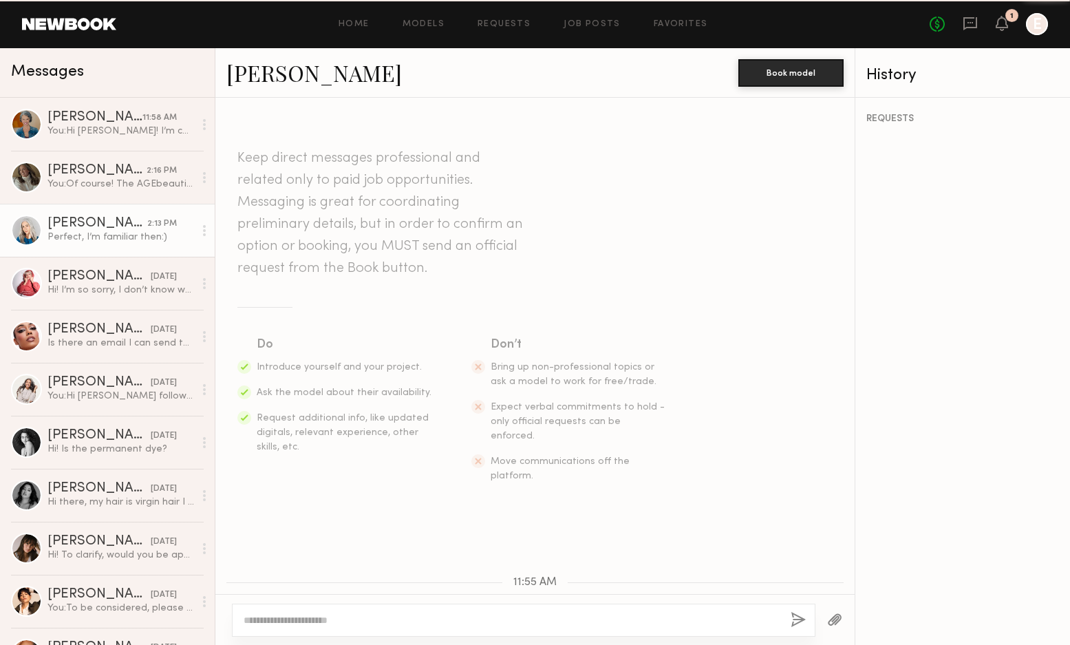
scroll to position [1337, 0]
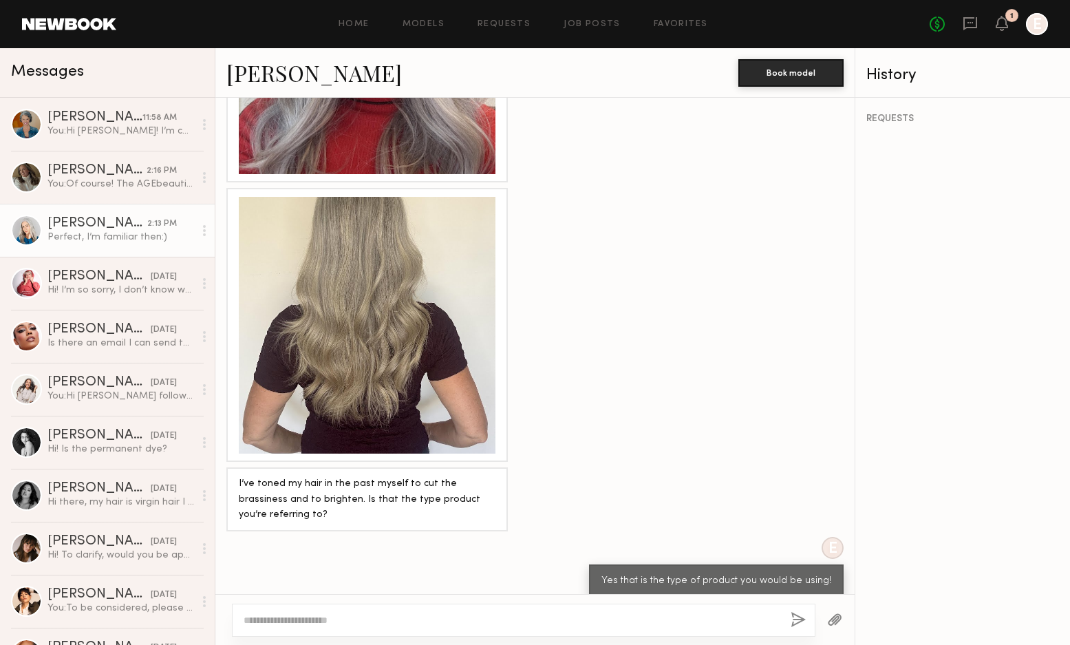
click at [515, 621] on textarea at bounding box center [512, 620] width 536 height 14
type textarea "*"
click at [256, 69] on link "Jill S." at bounding box center [313, 73] width 175 height 30
click at [143, 171] on div "Alexis K." at bounding box center [96, 171] width 98 height 14
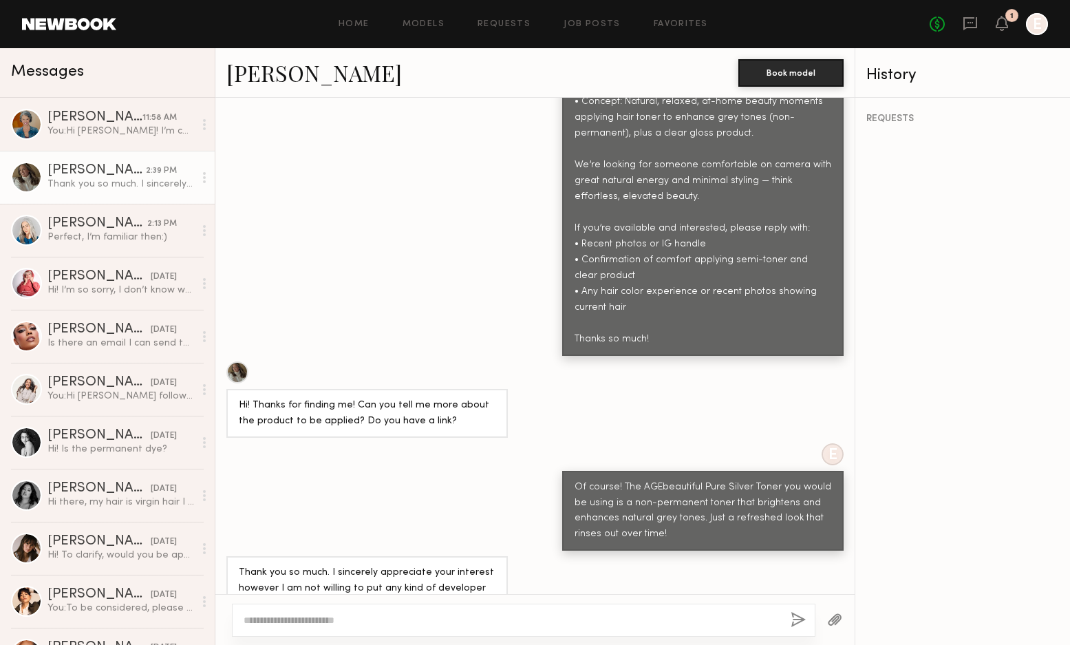
scroll to position [778, 0]
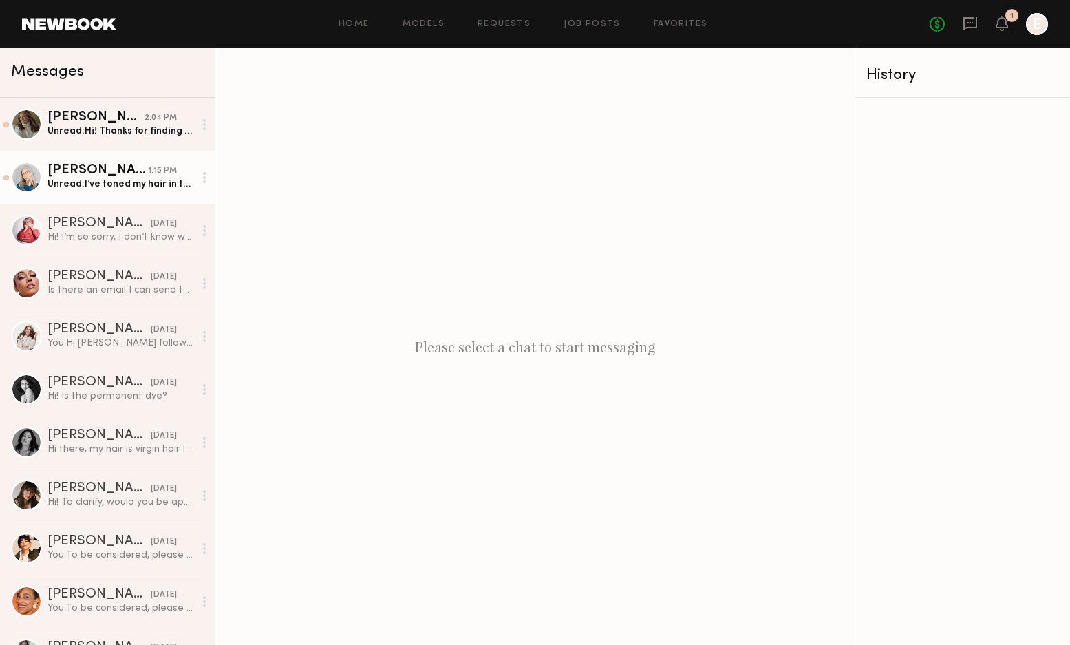
click at [85, 173] on div "[PERSON_NAME]" at bounding box center [97, 171] width 100 height 14
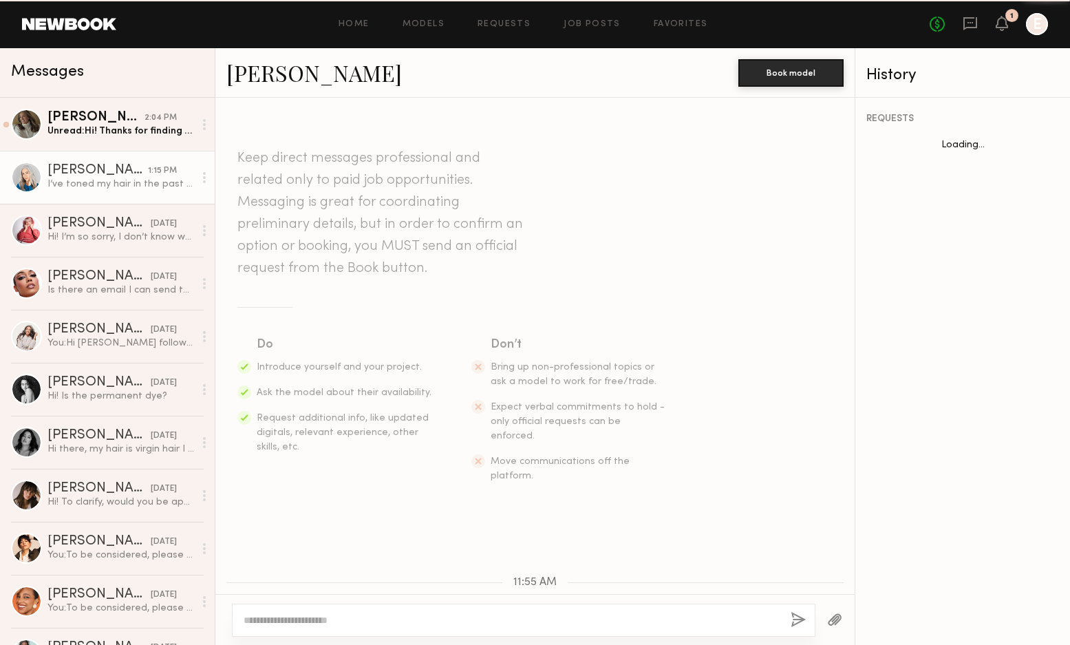
scroll to position [1234, 0]
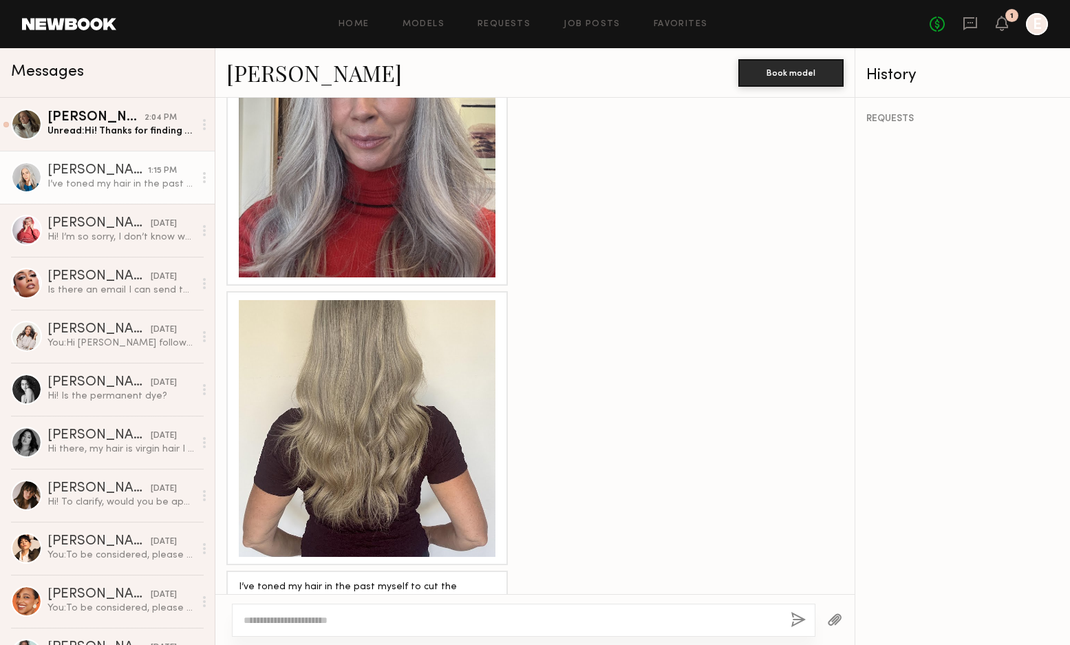
click at [299, 625] on textarea at bounding box center [512, 620] width 536 height 14
type textarea "**********"
click at [797, 617] on button "button" at bounding box center [798, 620] width 15 height 17
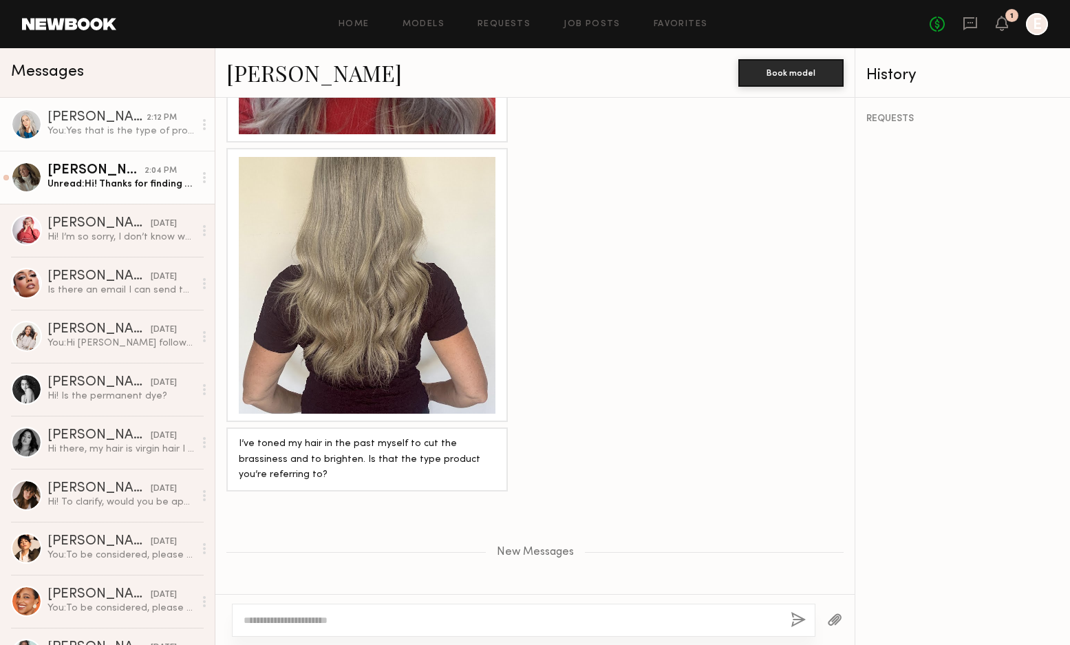
click at [146, 182] on div "Unread: Hi! Thanks for finding me! Can you tell me more about the product to be…" at bounding box center [120, 184] width 147 height 13
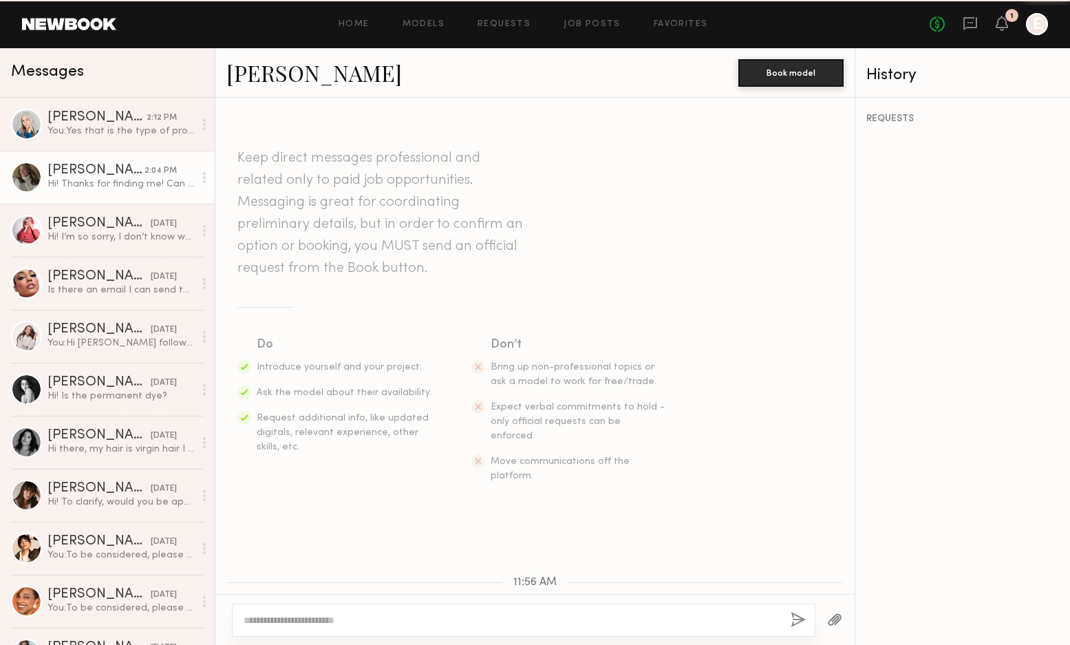
scroll to position [557, 0]
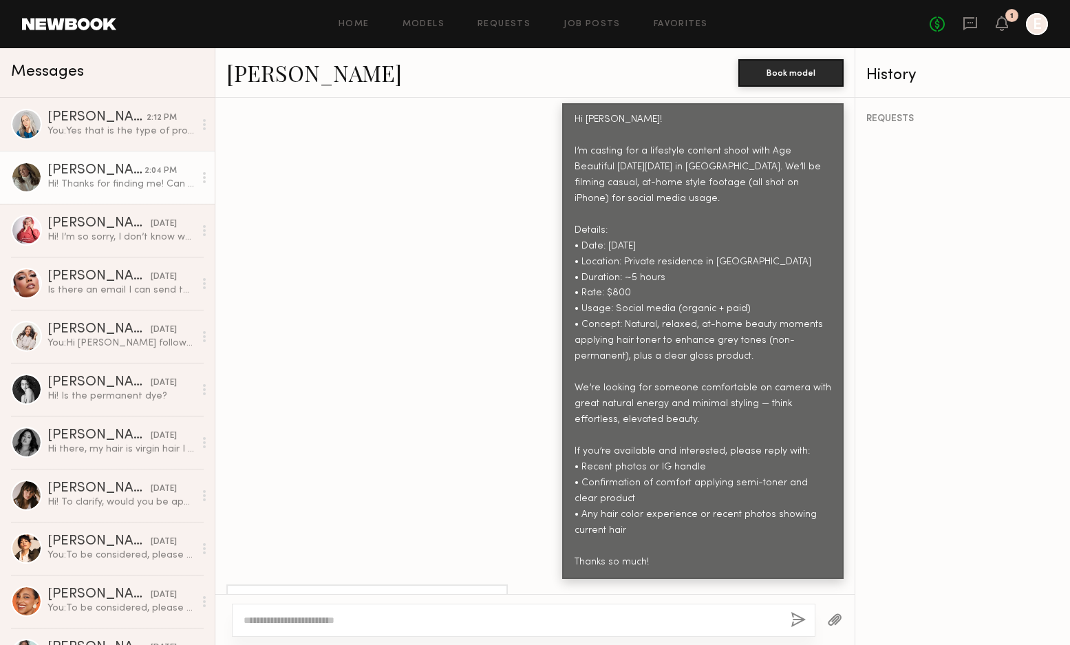
click at [323, 622] on textarea at bounding box center [512, 620] width 536 height 14
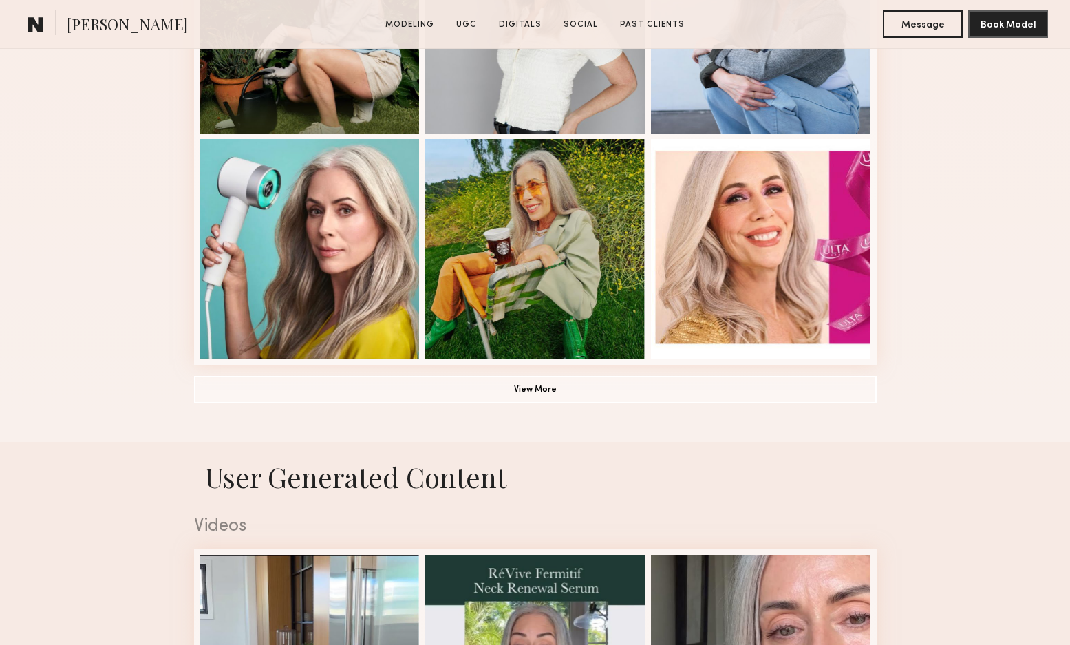
scroll to position [949, 0]
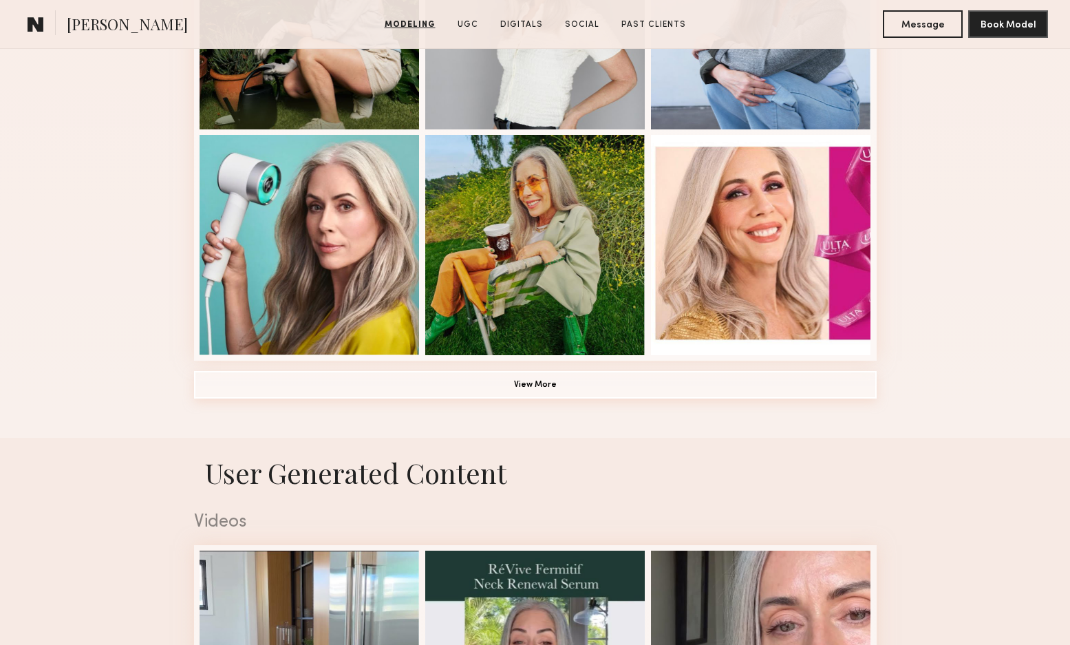
click at [567, 384] on button "View More" at bounding box center [535, 385] width 683 height 28
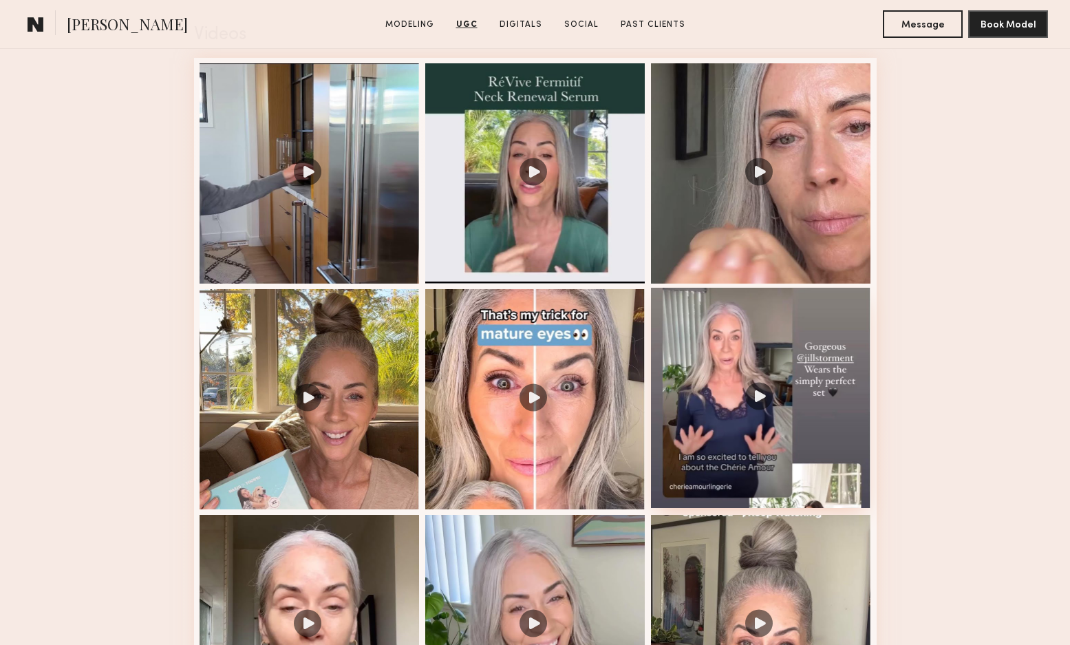
scroll to position [2301, 0]
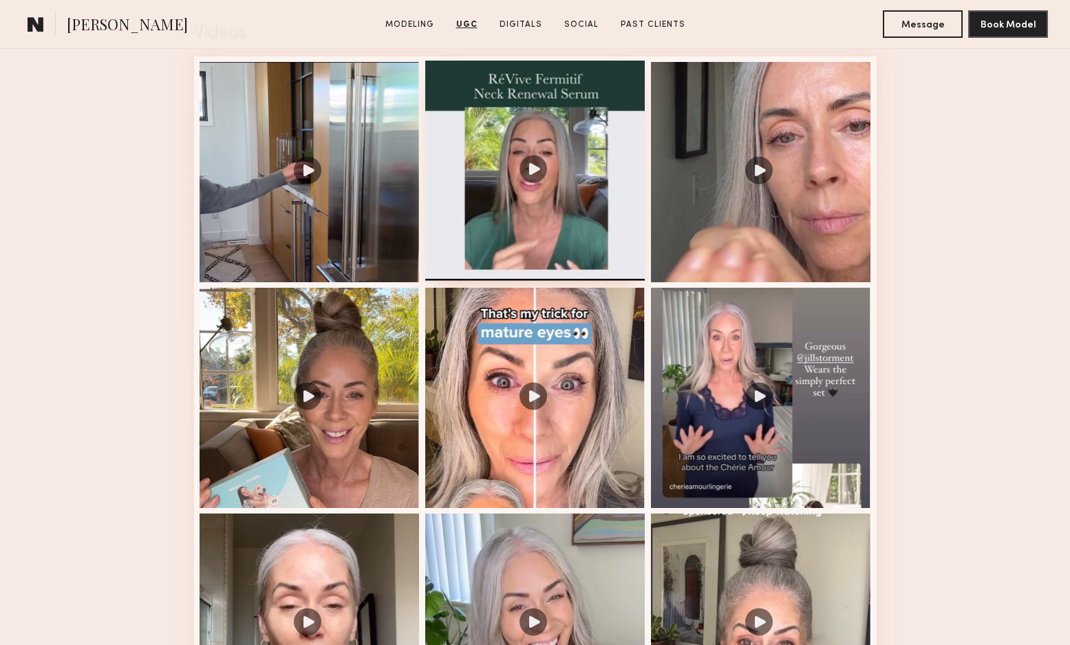
click at [527, 179] on div at bounding box center [535, 171] width 220 height 220
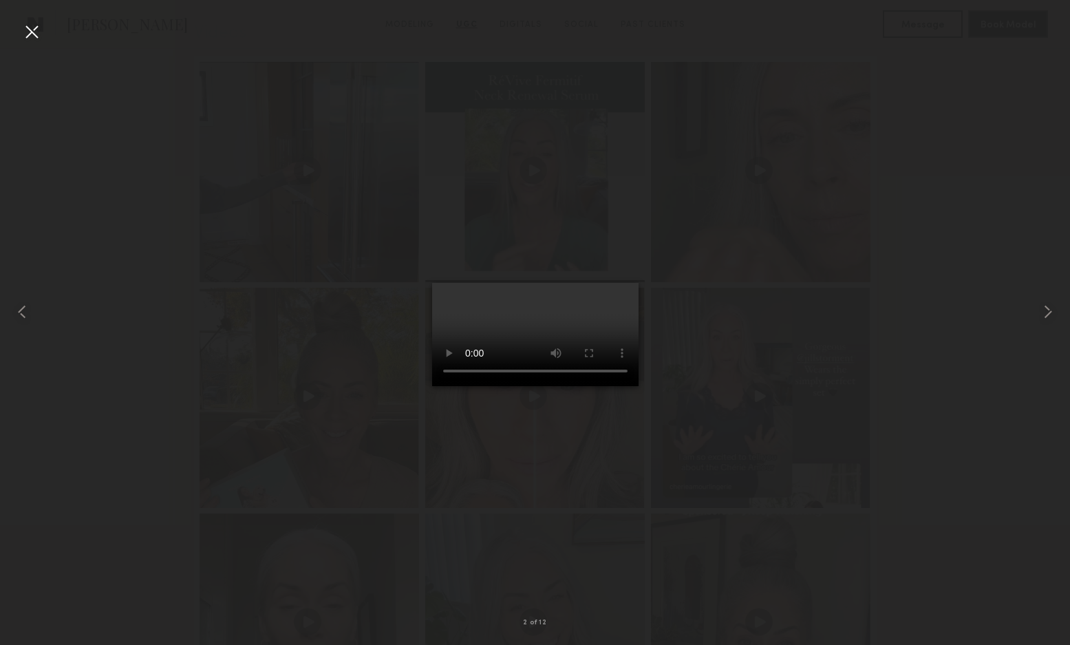
click at [634, 283] on video at bounding box center [535, 334] width 206 height 103
click at [1044, 297] on div at bounding box center [1048, 311] width 43 height 579
click at [612, 386] on video at bounding box center [535, 334] width 206 height 103
click at [34, 34] on div at bounding box center [32, 32] width 22 height 22
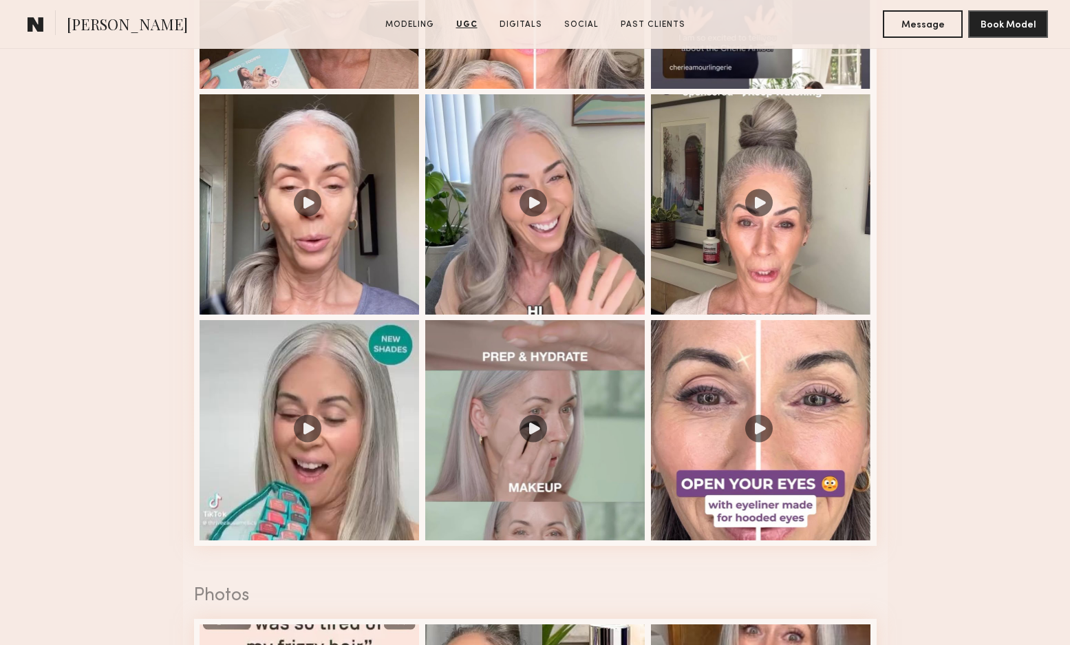
scroll to position [2725, 0]
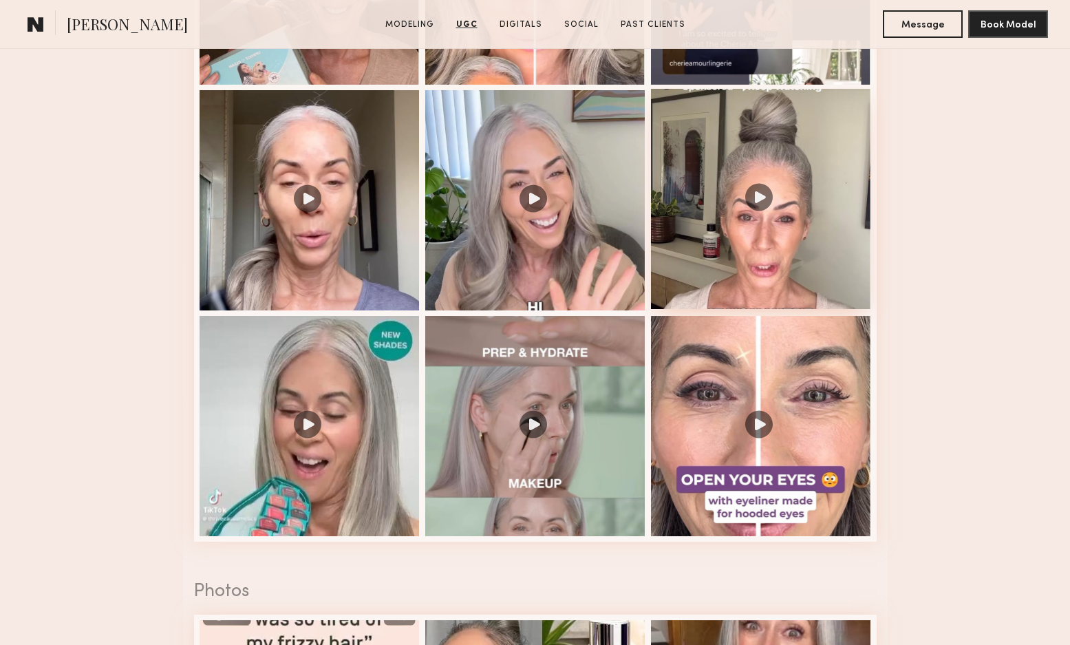
click at [753, 200] on div at bounding box center [761, 199] width 220 height 220
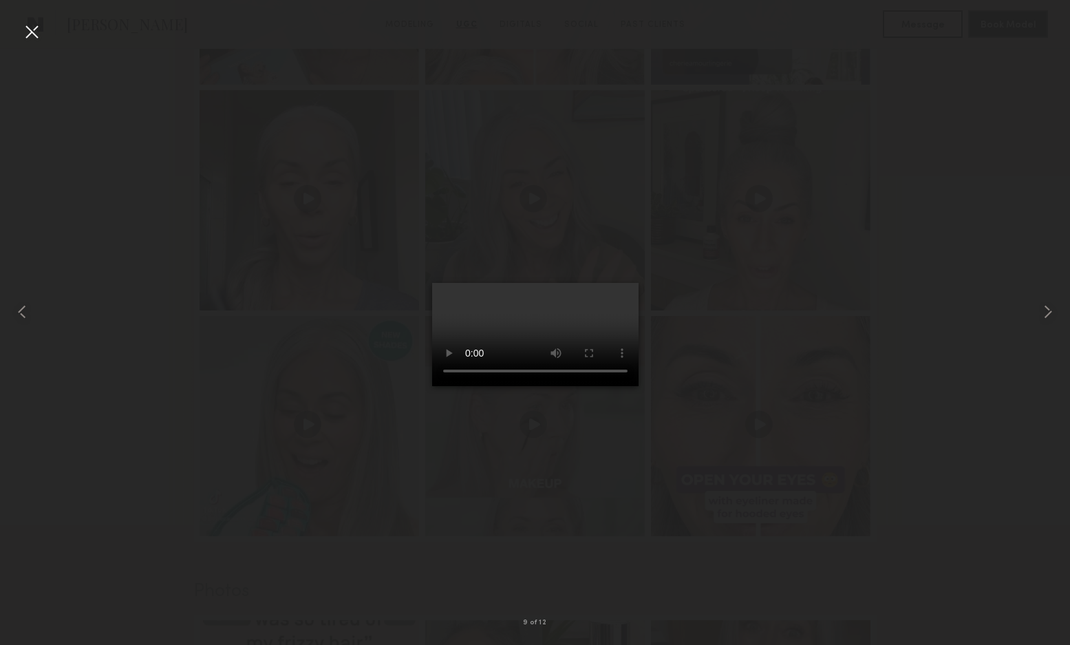
click at [633, 283] on video at bounding box center [535, 334] width 206 height 103
click at [35, 33] on div at bounding box center [32, 32] width 22 height 22
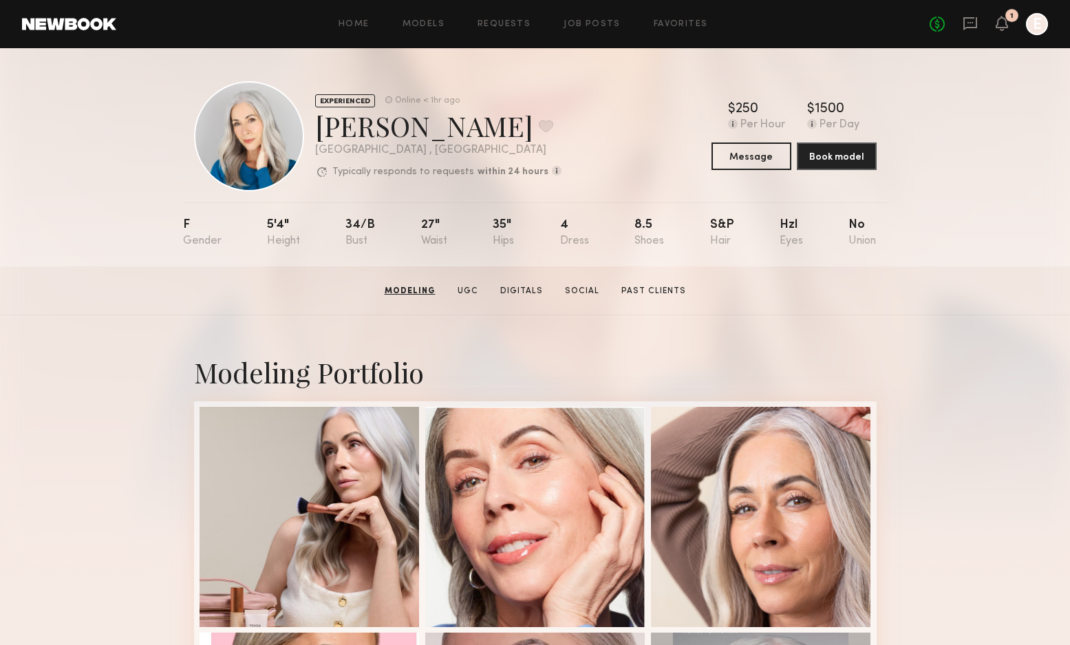
scroll to position [0, 0]
